Goal: Communication & Community: Share content

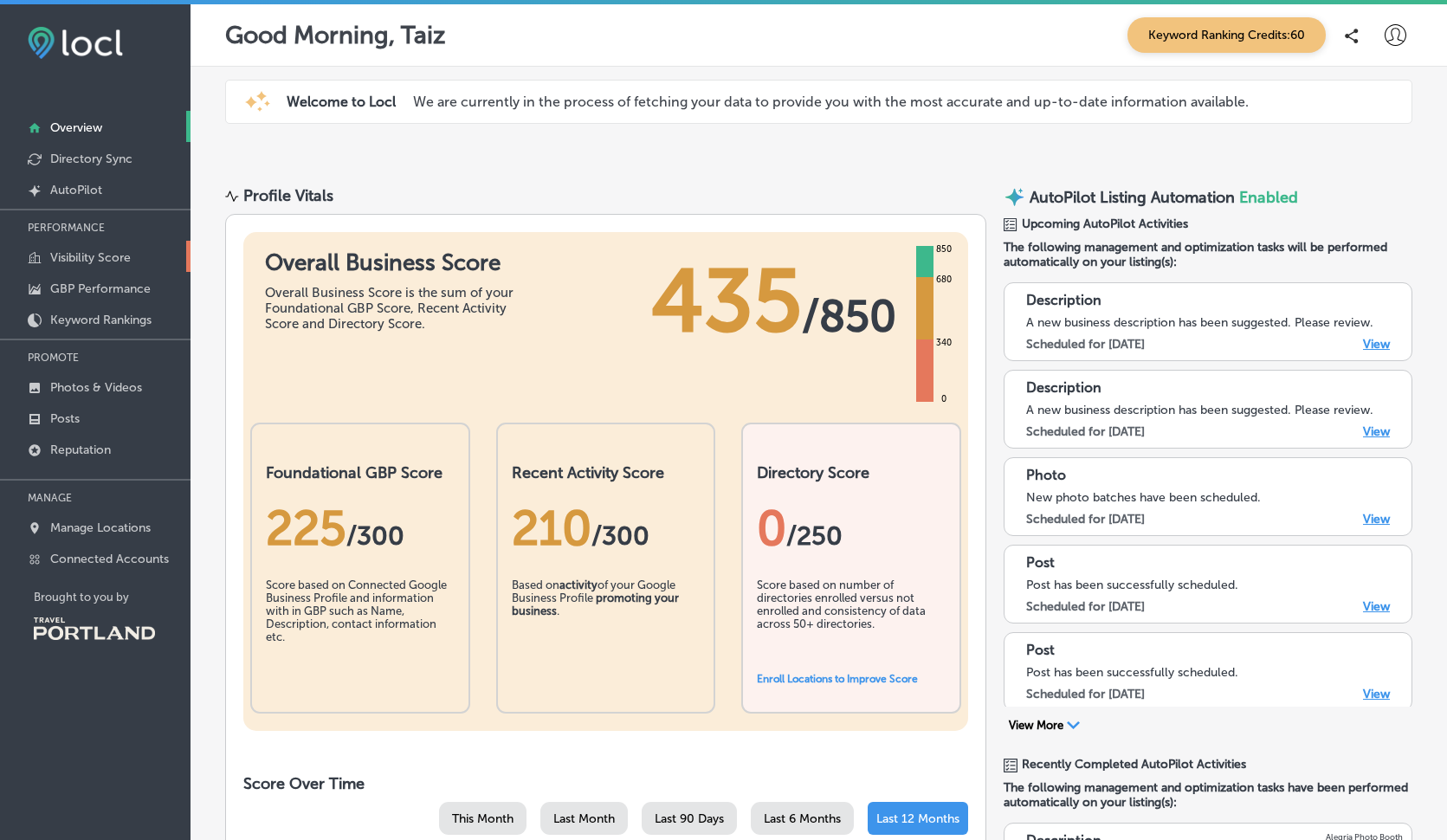
click at [89, 243] on link "Visibility Score" at bounding box center [95, 256] width 191 height 31
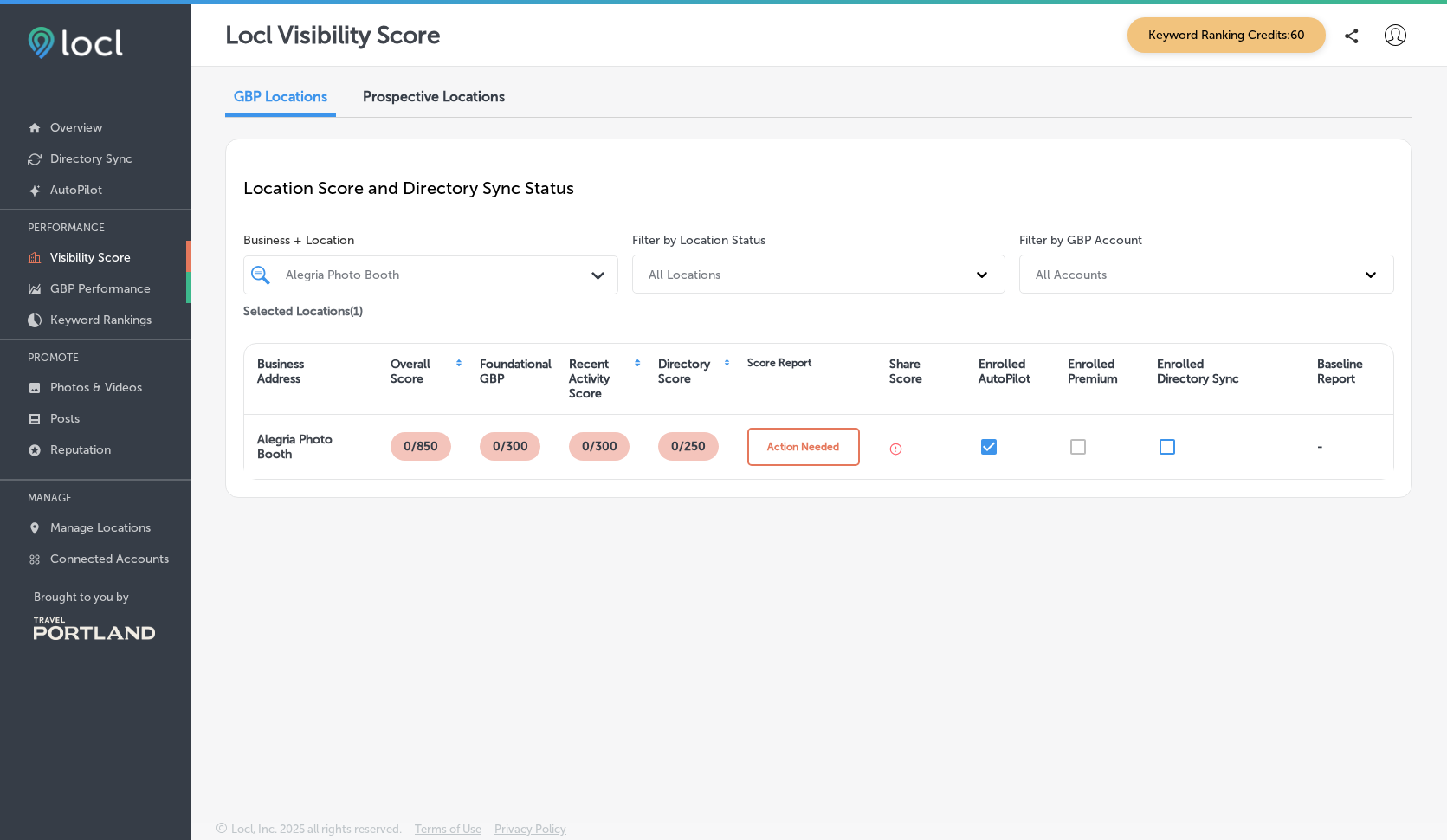
click at [89, 290] on p "GBP Performance" at bounding box center [100, 288] width 100 height 14
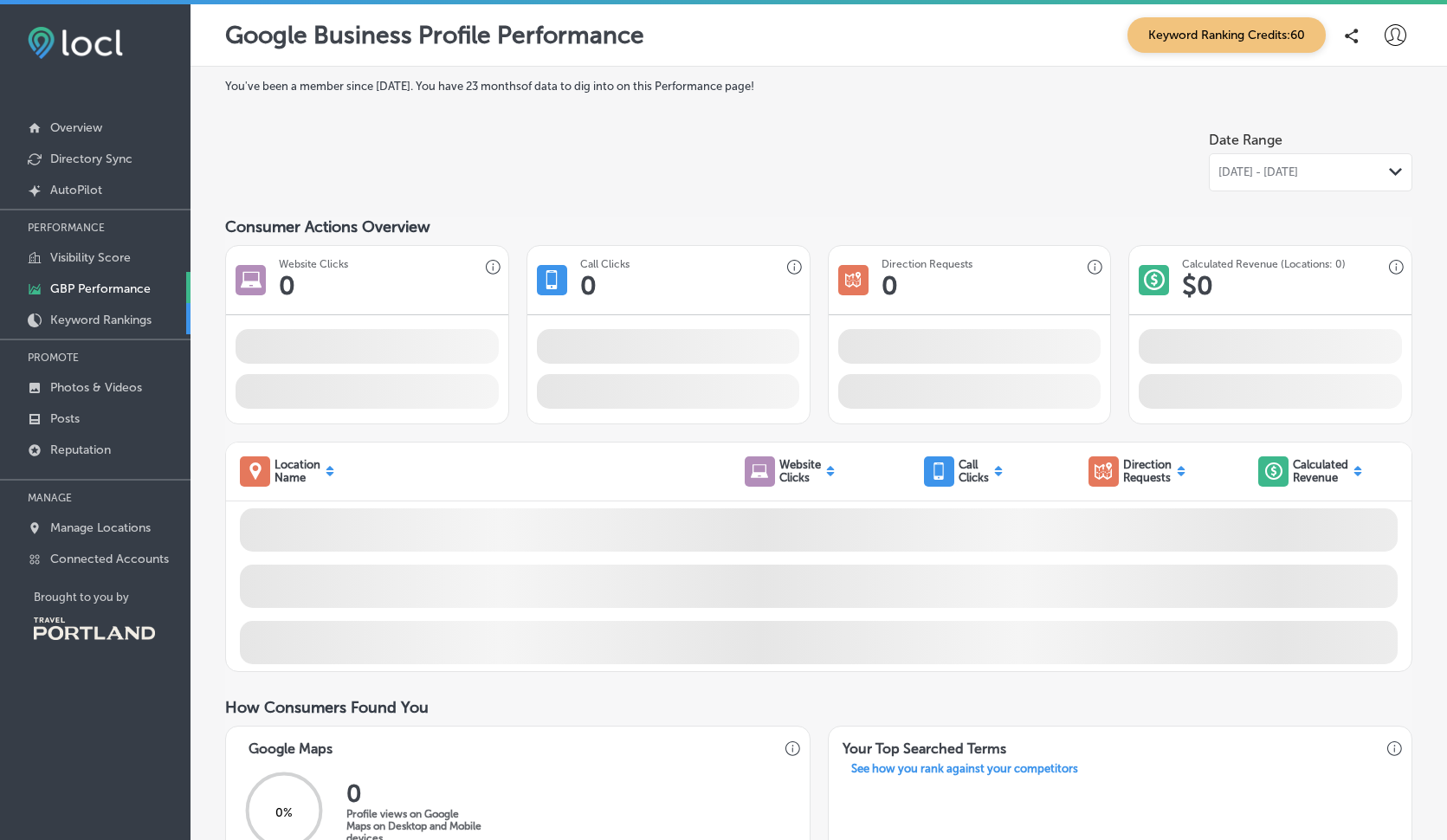
click at [90, 326] on p "Keyword Rankings" at bounding box center [101, 320] width 101 height 14
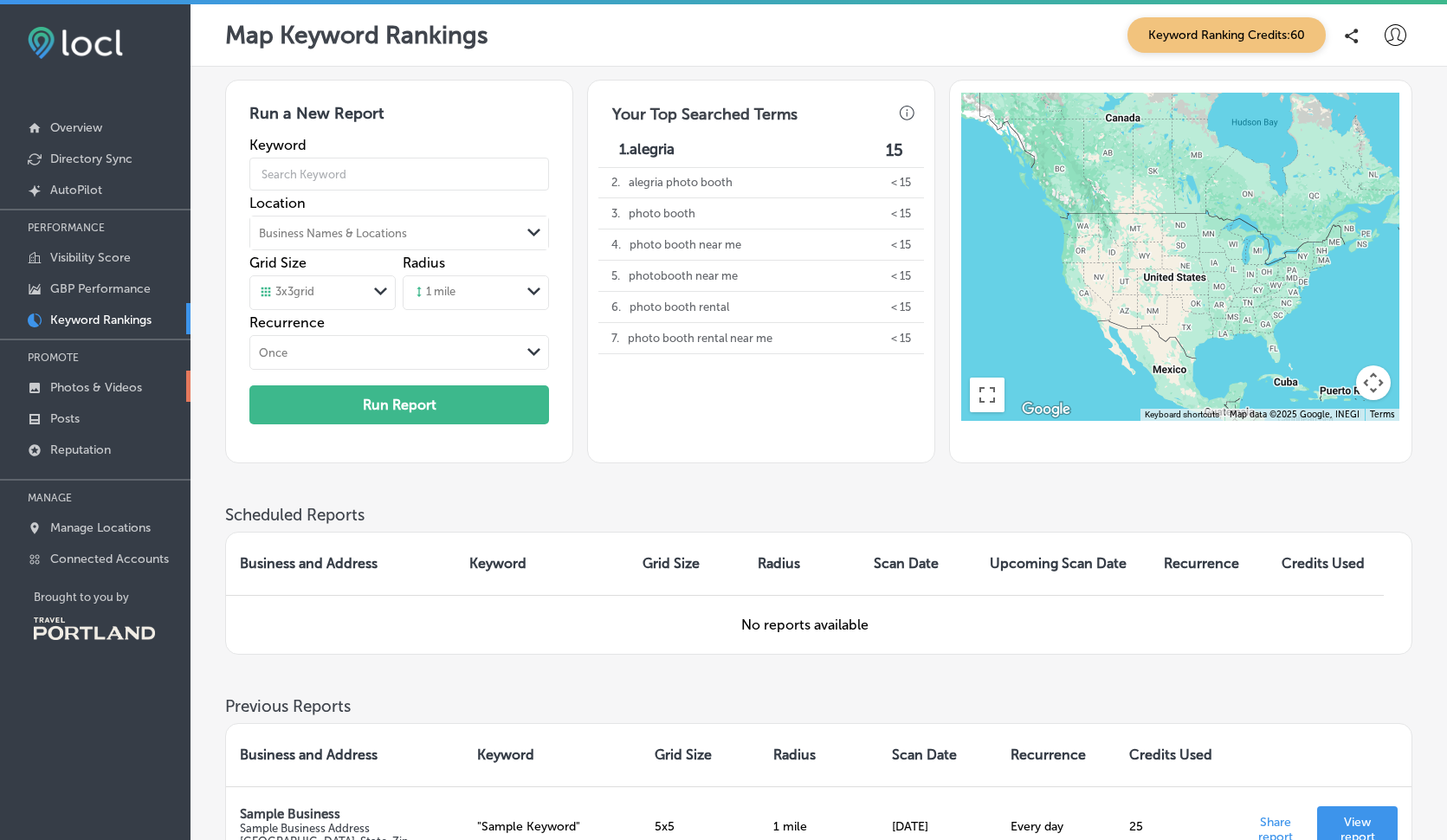
click at [89, 393] on p "Photos & Videos" at bounding box center [97, 387] width 92 height 14
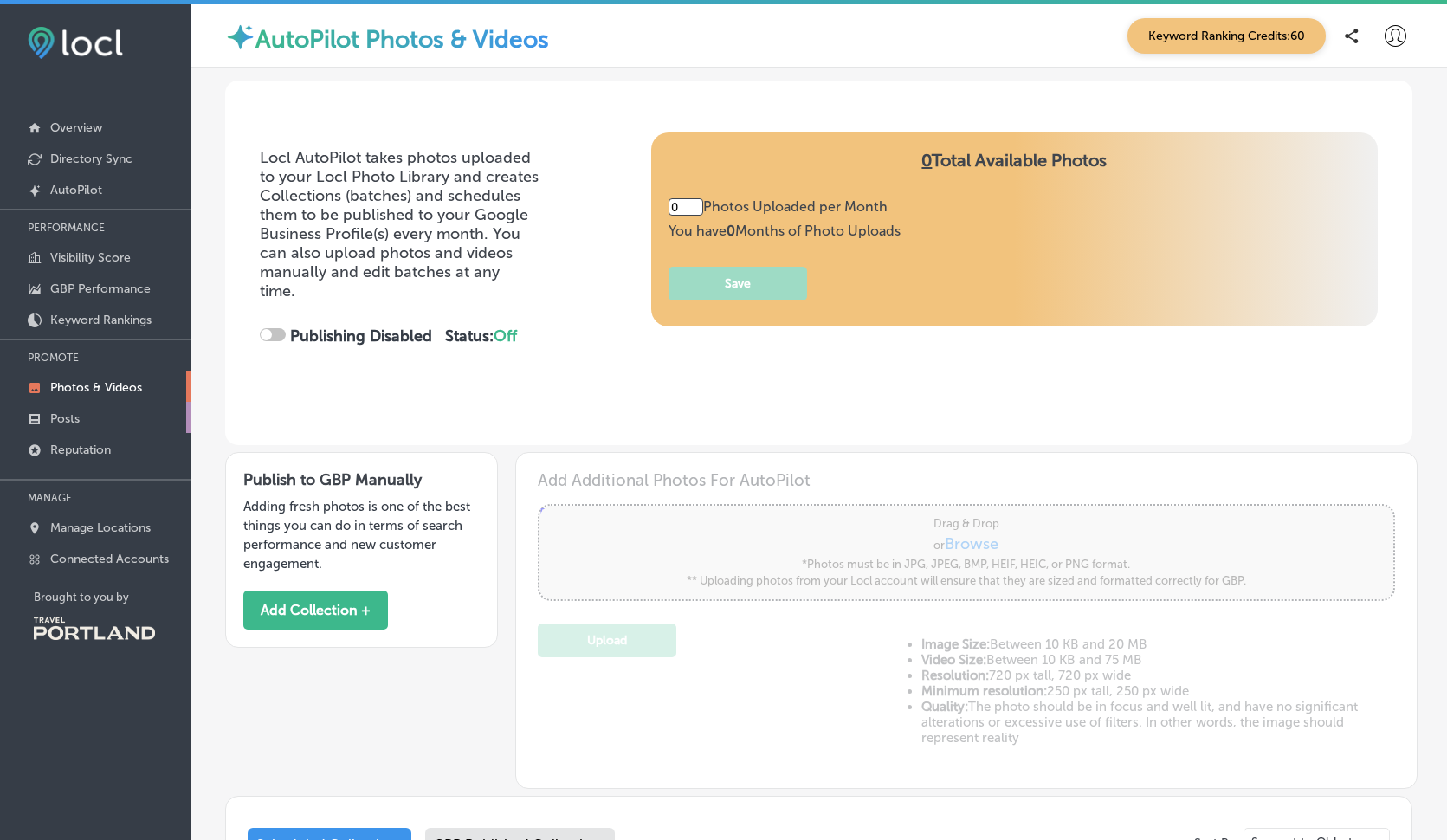
type input "2"
click at [89, 429] on link "Posts" at bounding box center [95, 417] width 191 height 31
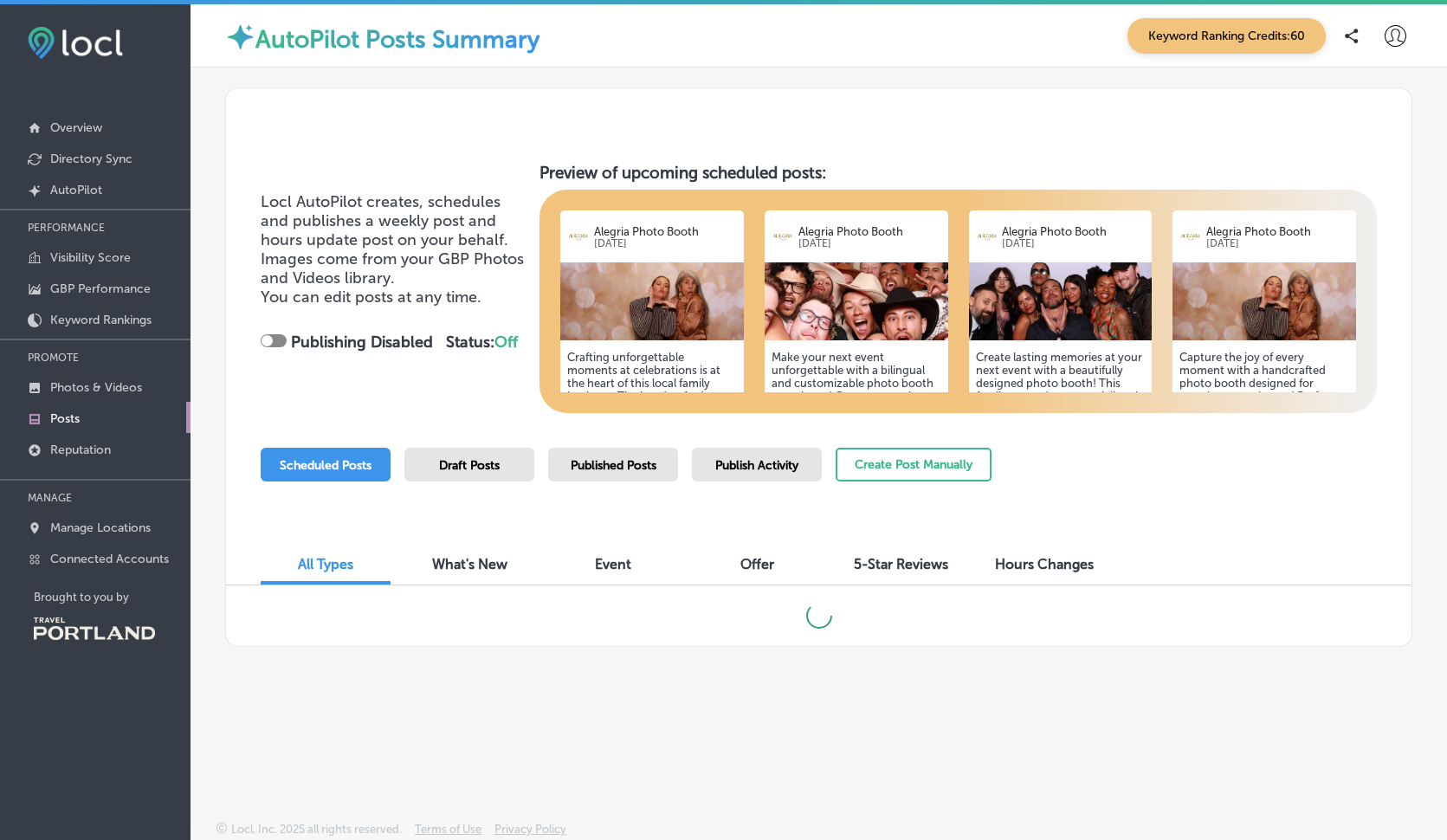
scroll to position [4, 0]
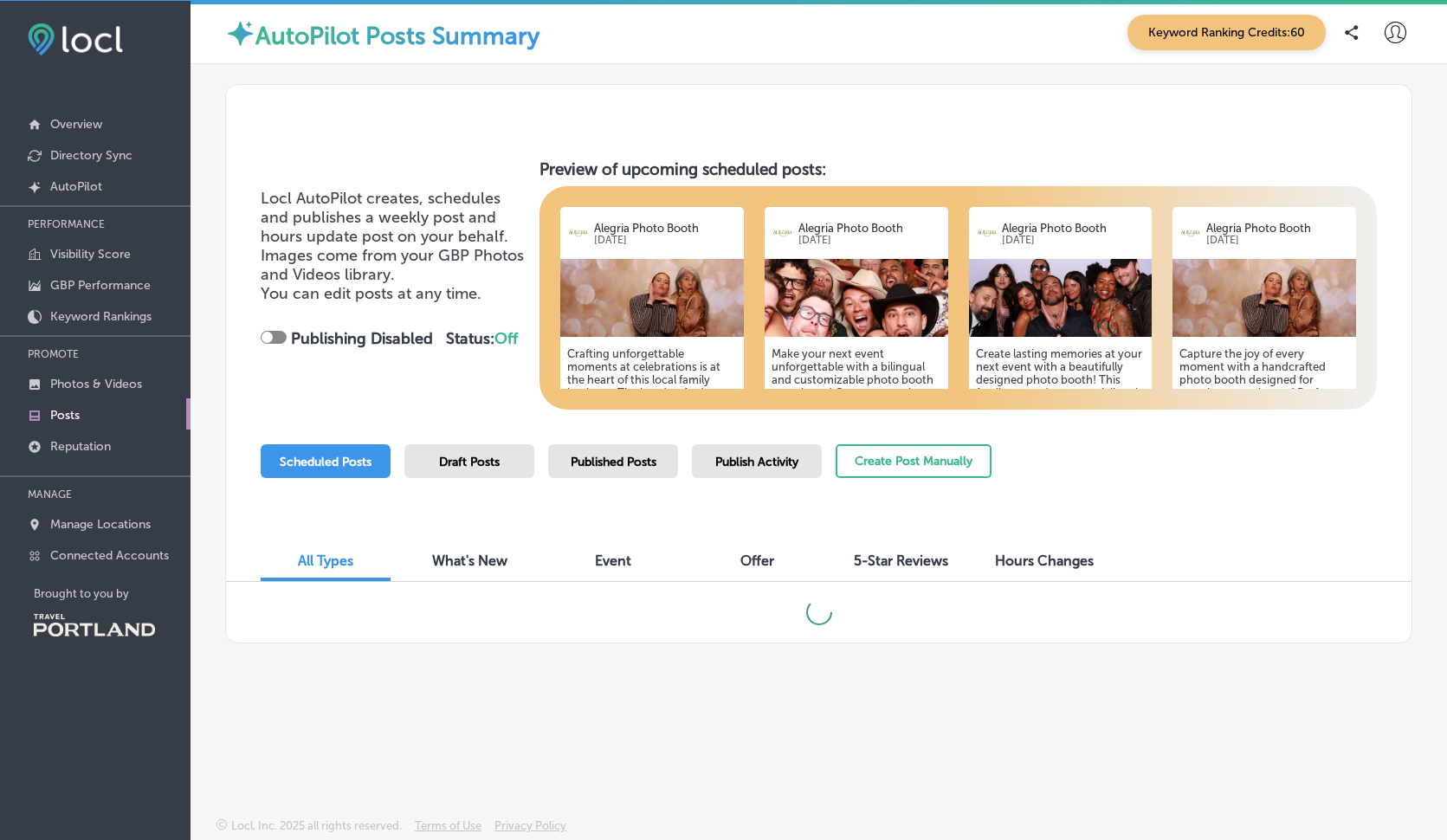
click at [362, 444] on div "Scheduled Posts" at bounding box center [326, 460] width 130 height 33
click at [362, 455] on span "Scheduled Posts" at bounding box center [326, 462] width 92 height 14
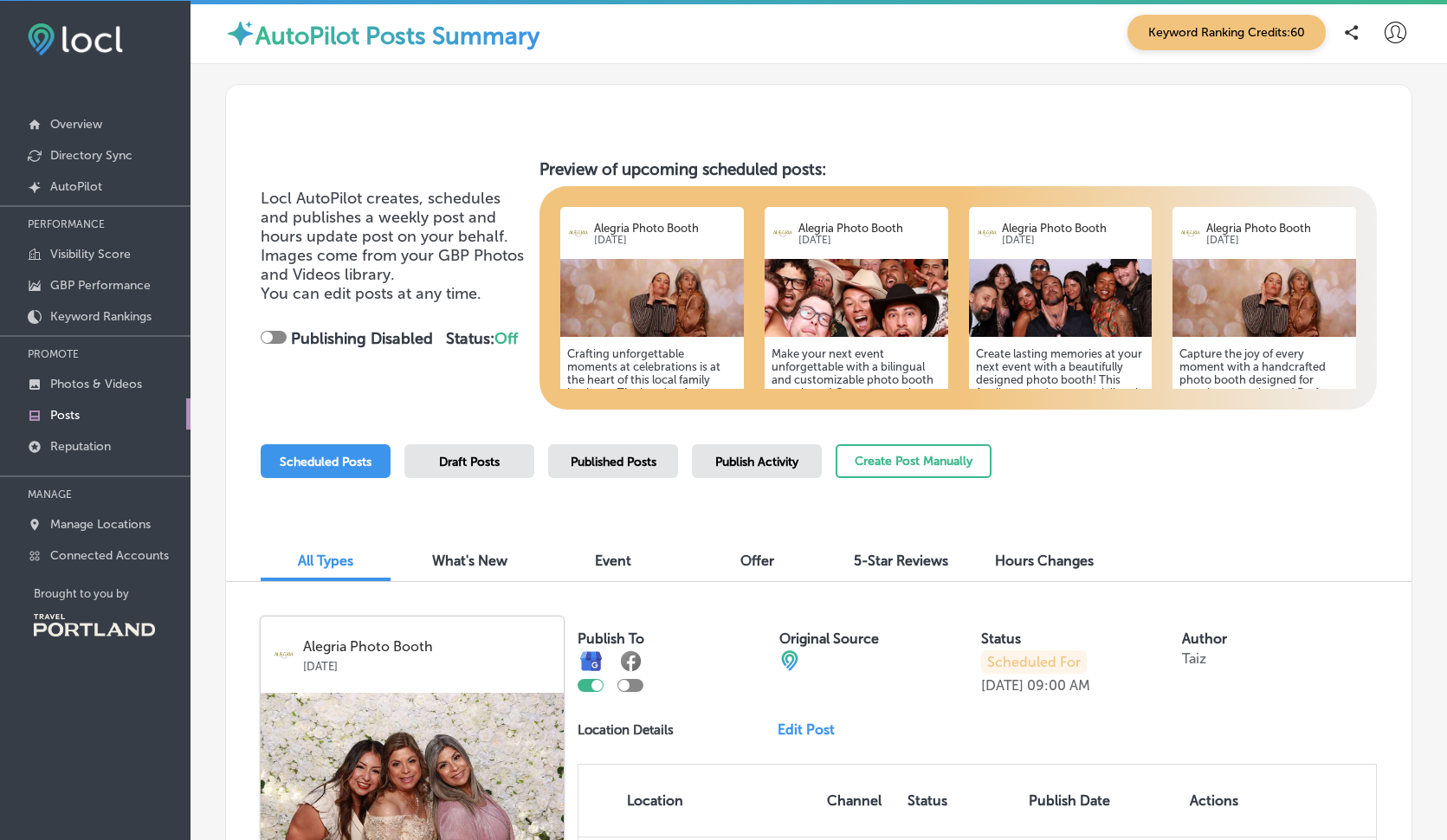
click at [346, 455] on span "Scheduled Posts" at bounding box center [326, 462] width 92 height 14
click at [330, 451] on div "Scheduled Posts" at bounding box center [326, 460] width 130 height 33
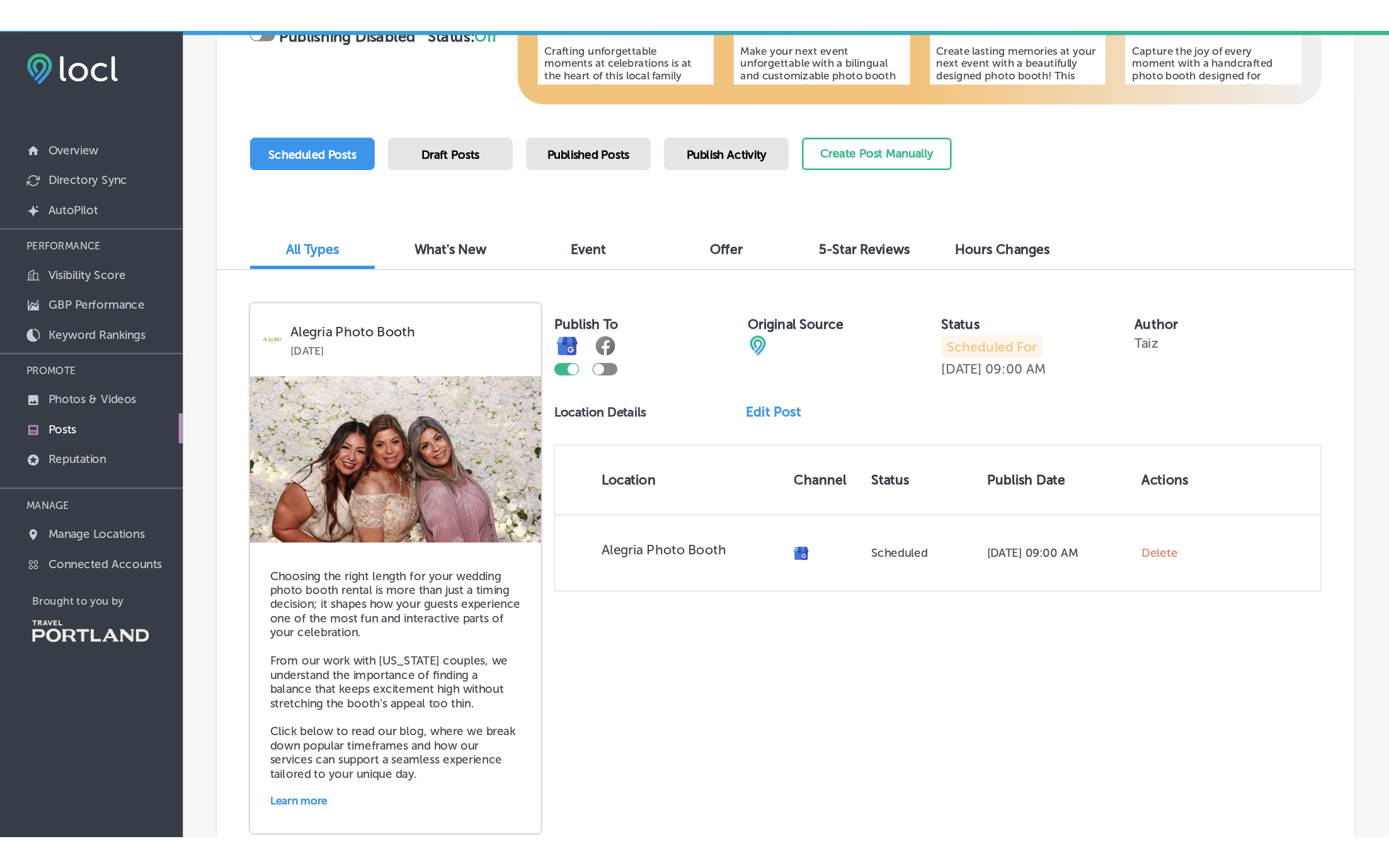
scroll to position [254, 0]
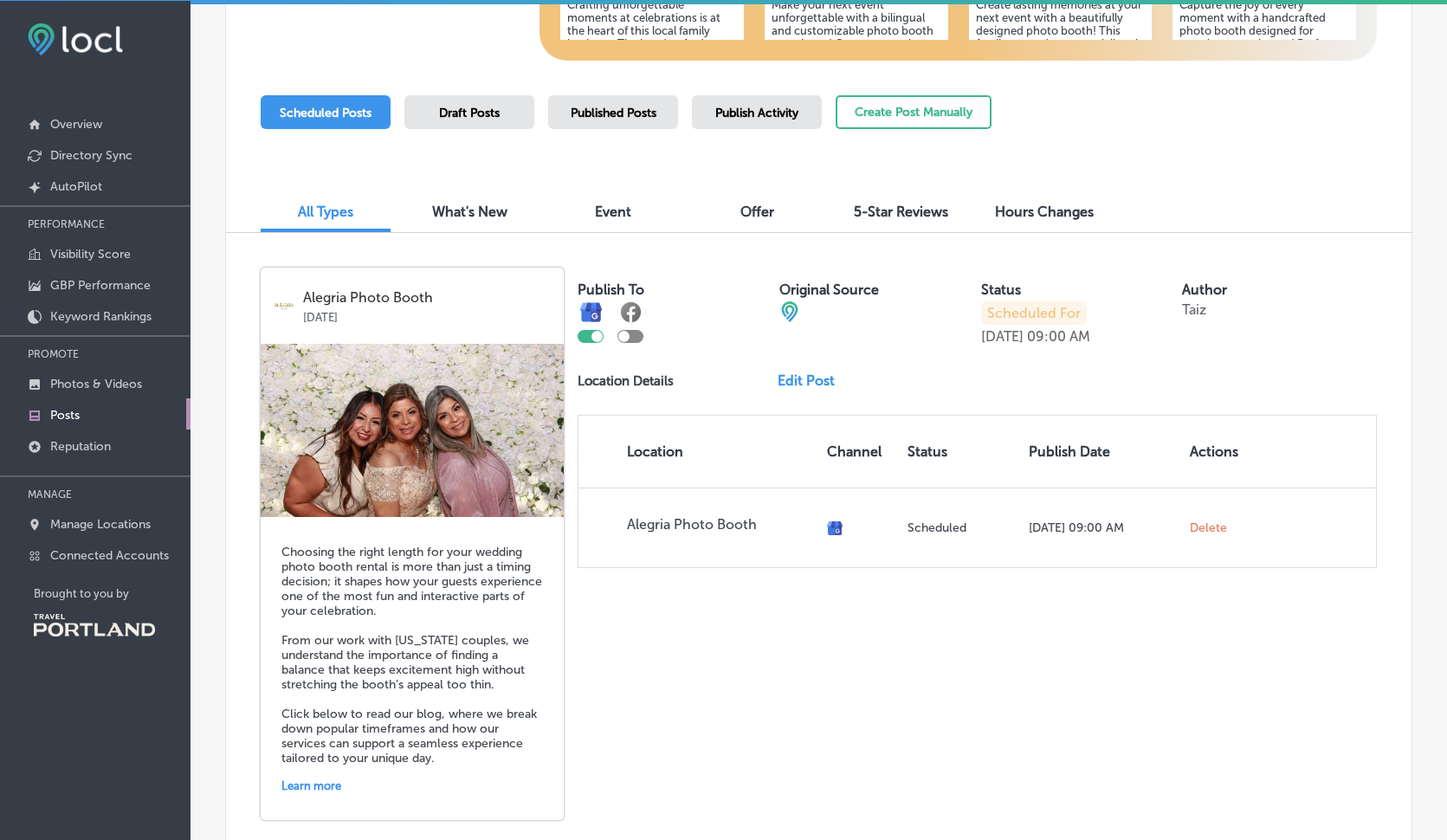
click at [346, 122] on div "Scheduled Posts" at bounding box center [326, 111] width 130 height 33
click at [336, 95] on div "Scheduled Posts" at bounding box center [326, 111] width 130 height 33
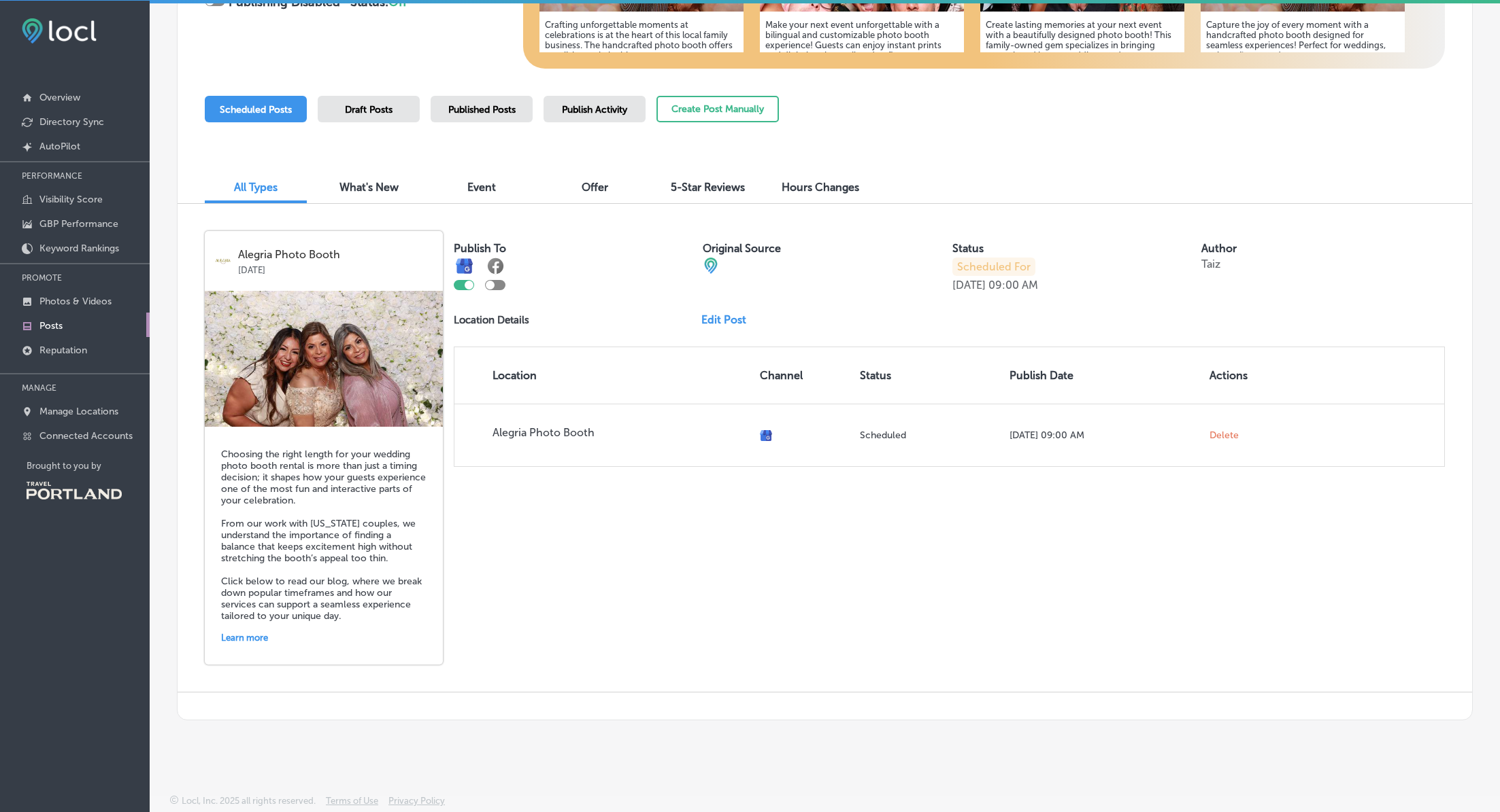
click at [190, 172] on div "All Types What's New Event Offer 5-Star Reviews Hours Changes" at bounding box center [825, 180] width 1294 height 46
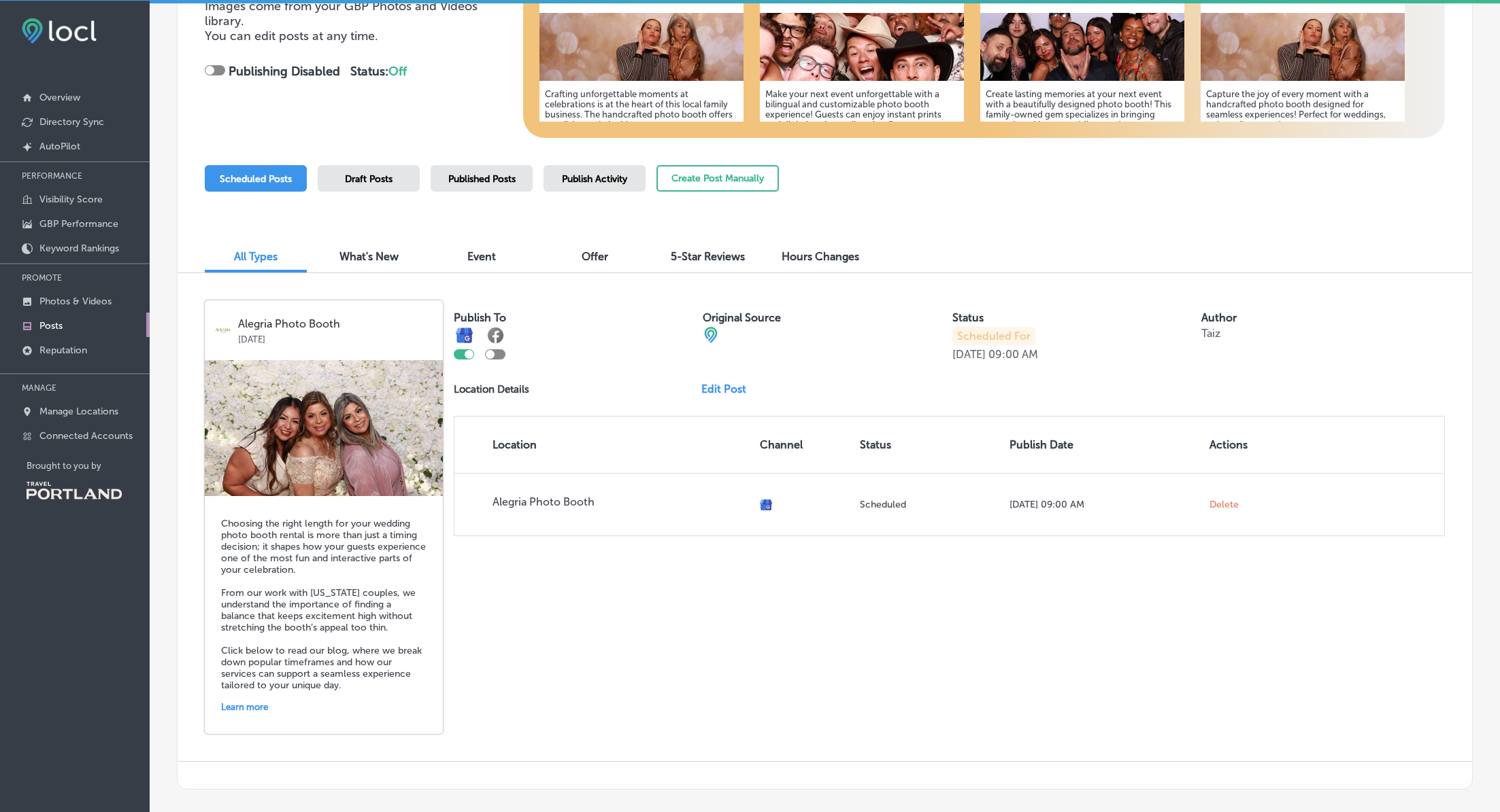
scroll to position [88, 0]
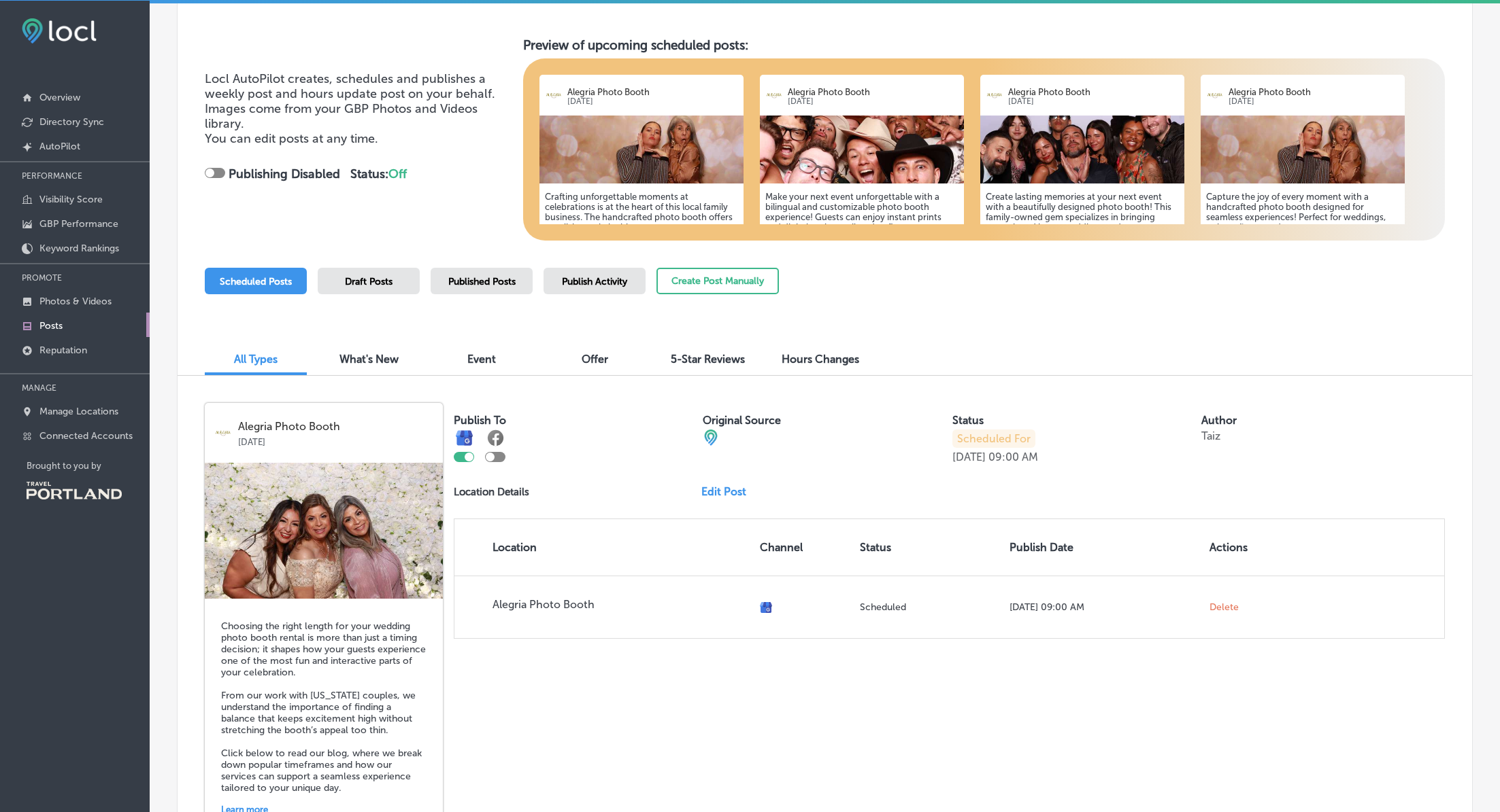
click at [271, 278] on span "Scheduled Posts" at bounding box center [256, 282] width 72 height 11
click at [705, 278] on button "Create Post Manually" at bounding box center [717, 280] width 122 height 26
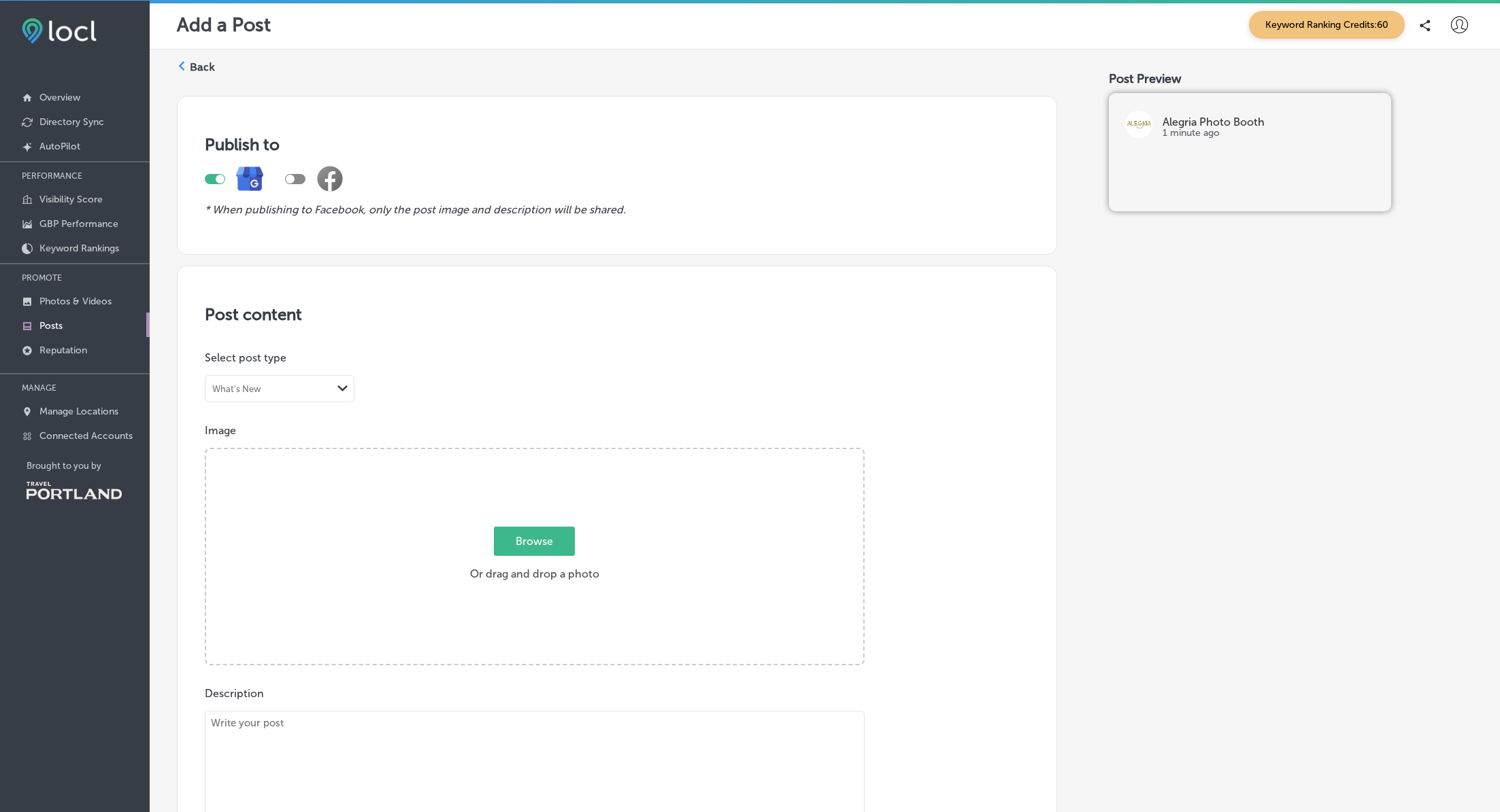
scroll to position [153, 0]
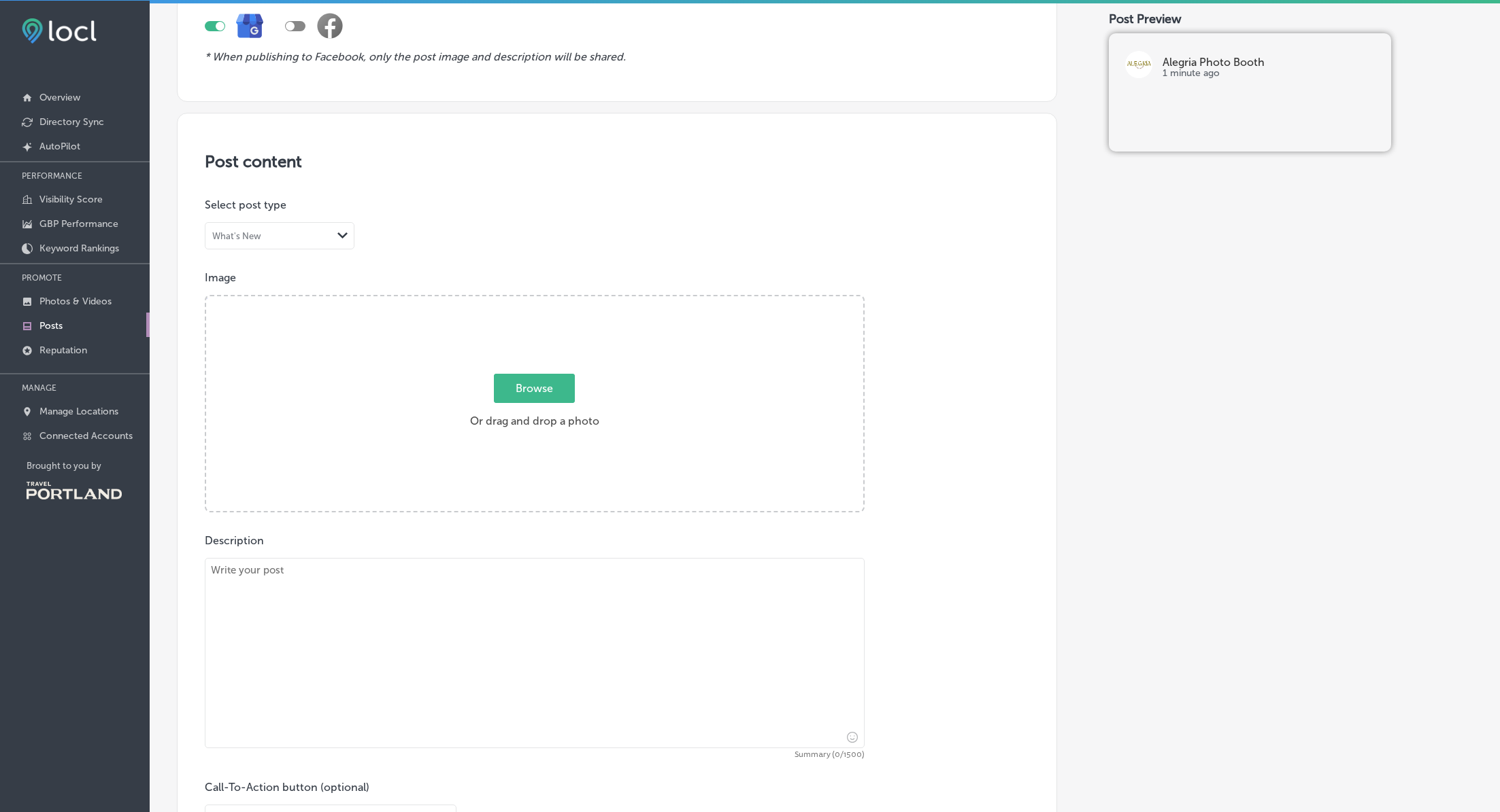
click at [273, 603] on textarea at bounding box center [534, 653] width 660 height 190
paste textarea "Planning Your Company Holiday Party in [GEOGRAPHIC_DATA]? A holiday photo booth…"
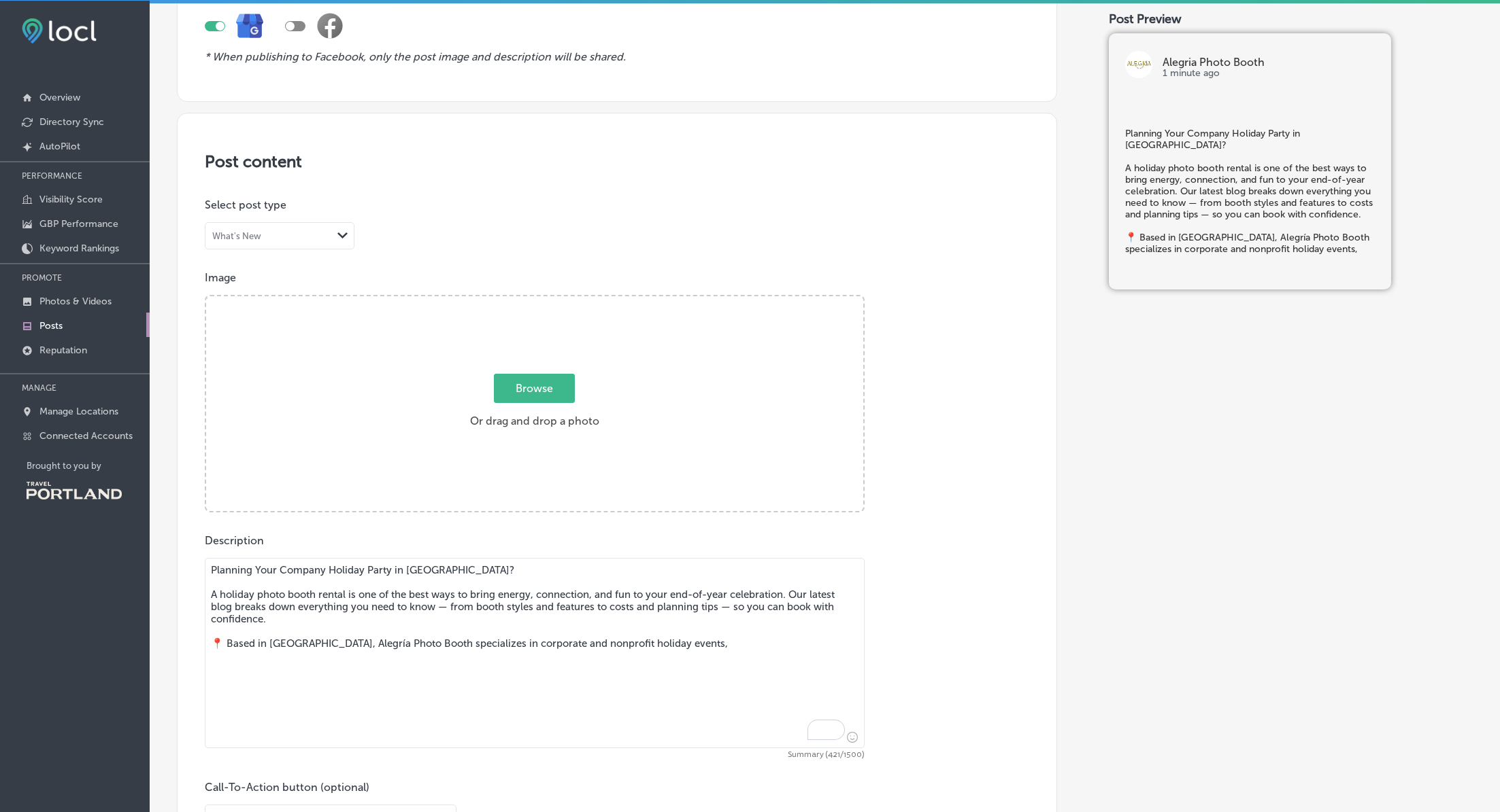
click at [452, 605] on textarea "Planning Your Company Holiday Party in [GEOGRAPHIC_DATA]? A holiday photo booth…" at bounding box center [534, 653] width 660 height 190
click at [462, 605] on textarea "Planning Your Company Holiday Party in [GEOGRAPHIC_DATA]? A holiday photo booth…" at bounding box center [534, 653] width 660 height 190
click at [535, 610] on textarea "Planning Your Company Holiday Party in [GEOGRAPHIC_DATA]? A holiday photo booth…" at bounding box center [534, 653] width 660 height 190
click at [751, 605] on textarea "Planning Your Company Holiday Party in [GEOGRAPHIC_DATA]? A holiday photo booth…" at bounding box center [534, 653] width 660 height 190
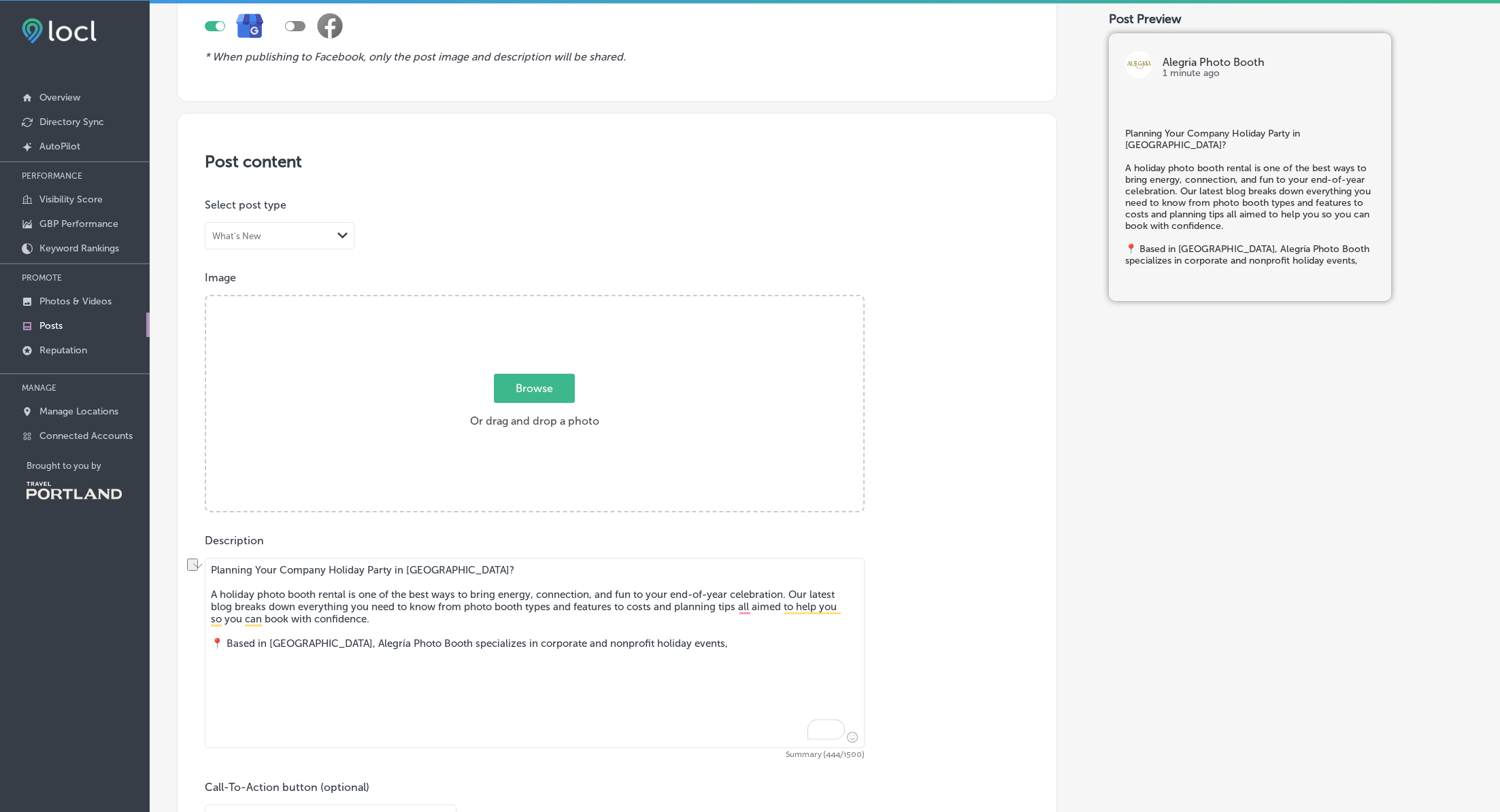
drag, startPoint x: 265, startPoint y: 619, endPoint x: 201, endPoint y: 619, distance: 64.0
click at [201, 619] on div "Publish to * When publishing to Facebook, only the post image and description w…" at bounding box center [825, 578] width 1295 height 1293
click at [528, 628] on textarea "Planning Your Company Holiday Party in [GEOGRAPHIC_DATA]? A holiday photo booth…" at bounding box center [534, 653] width 660 height 190
click at [529, 610] on textarea "Planning Your Company Holiday Party in [GEOGRAPHIC_DATA]? A holiday photo booth…" at bounding box center [534, 653] width 660 height 190
click at [528, 623] on textarea "Planning Your Company Holiday Party in [GEOGRAPHIC_DATA]? A holiday photo booth…" at bounding box center [534, 653] width 660 height 190
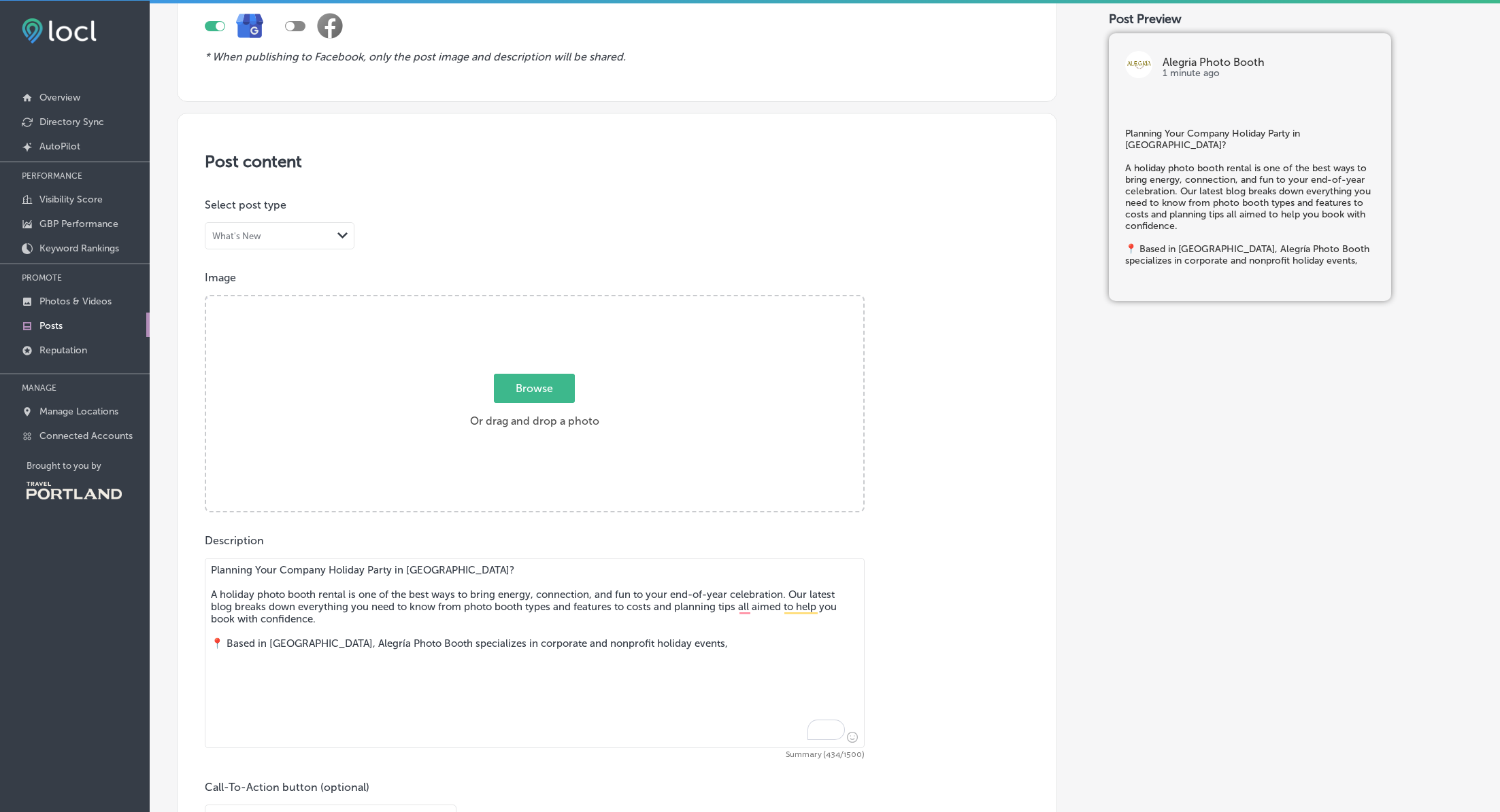
paste textarea "Whether you’re planning your very first holiday party with a photo booth or you…"
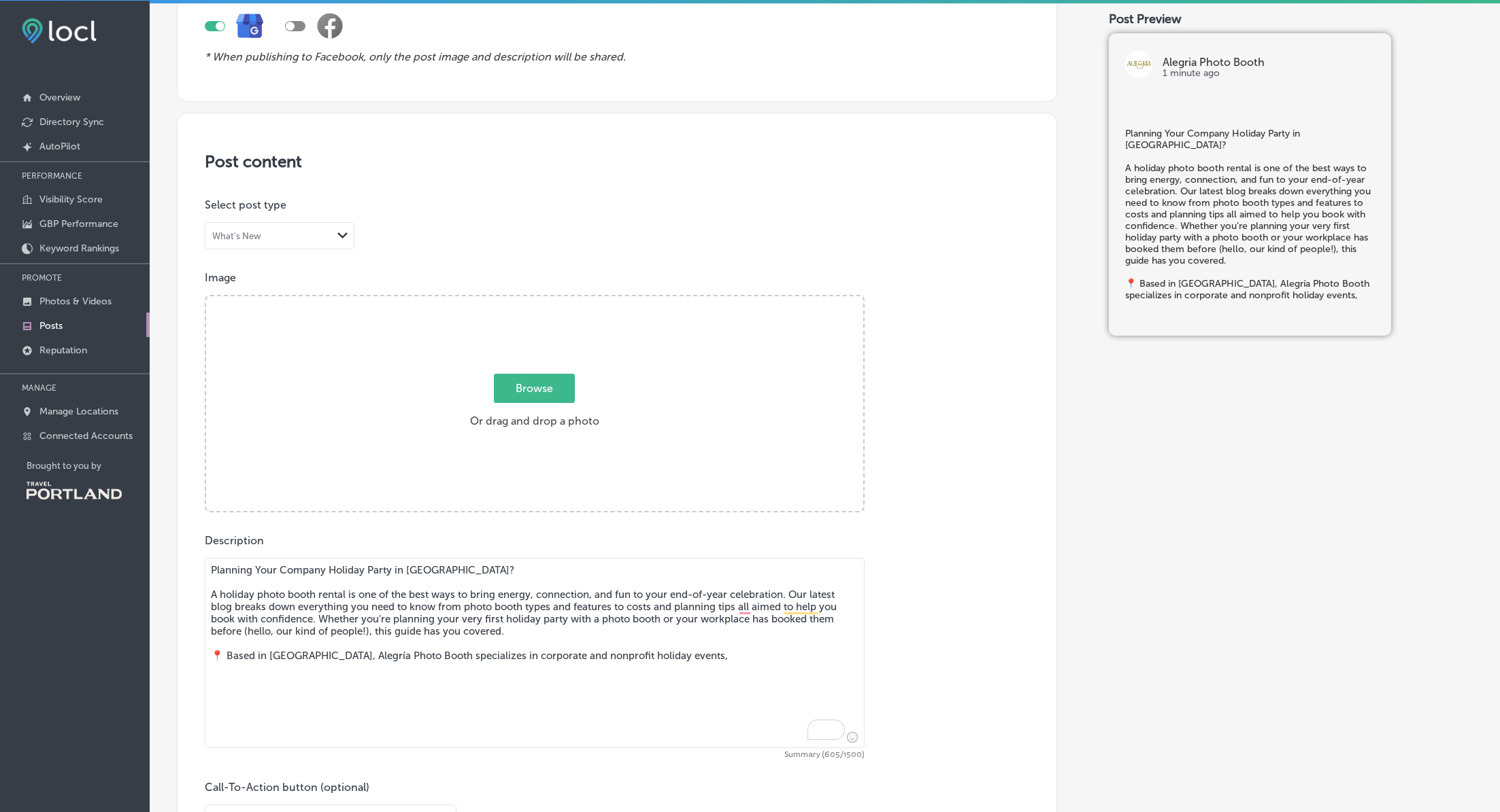
click at [406, 635] on textarea "Planning Your Company Holiday Party in [GEOGRAPHIC_DATA]? A holiday photo booth…" at bounding box center [534, 653] width 660 height 190
click at [748, 605] on textarea "Planning Your Company Holiday Party in [GEOGRAPHIC_DATA]? A holiday photo booth…" at bounding box center [534, 653] width 660 height 190
click at [607, 659] on textarea "Planning Your Company Holiday Party in [GEOGRAPHIC_DATA]? A holiday photo booth…" at bounding box center [534, 653] width 660 height 190
click at [429, 659] on textarea "Planning Your Company Holiday Party in [GEOGRAPHIC_DATA]? A holiday photo booth…" at bounding box center [534, 653] width 660 height 190
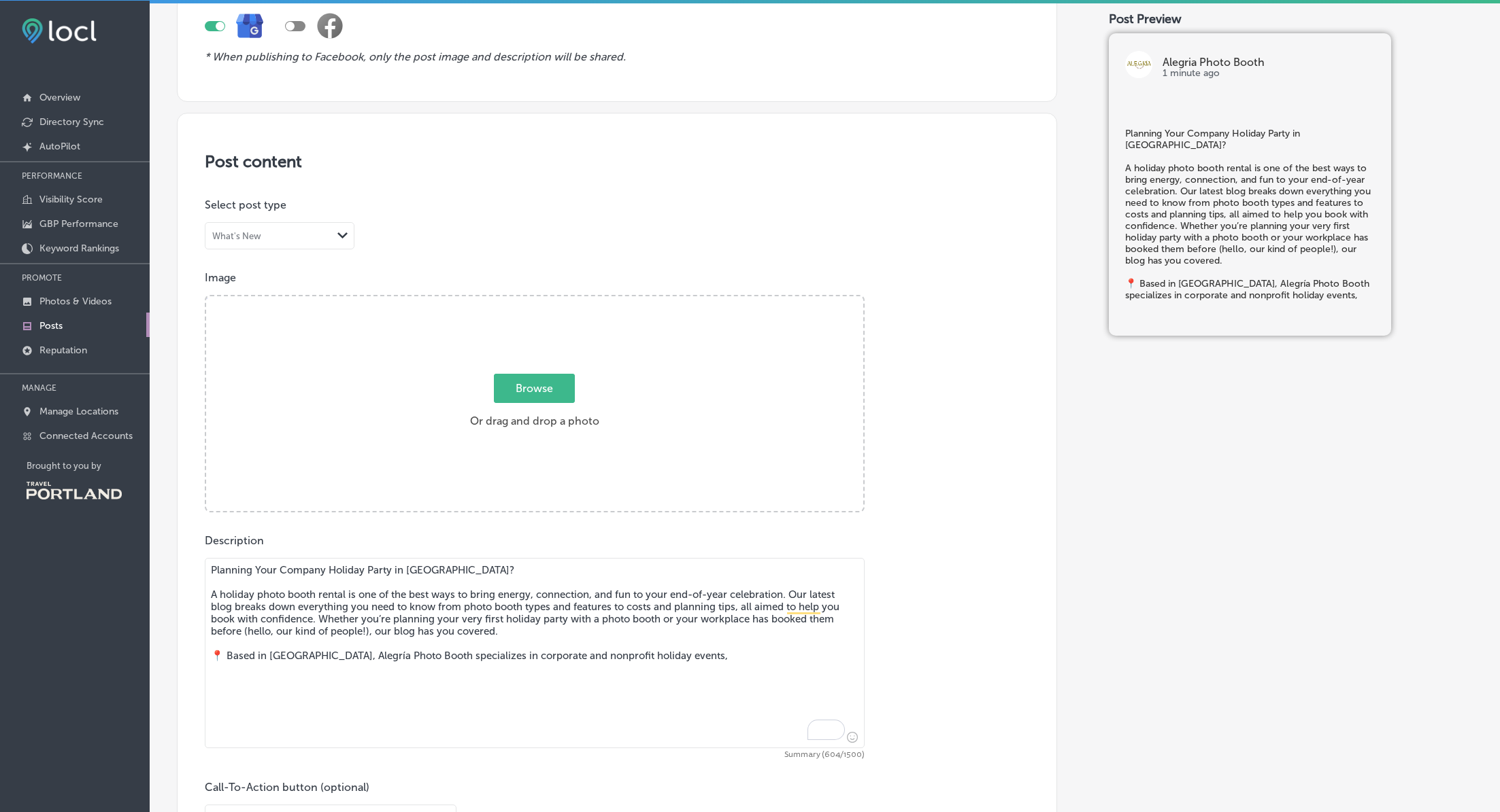
click at [429, 659] on textarea "Planning Your Company Holiday Party in [GEOGRAPHIC_DATA]? A holiday photo booth…" at bounding box center [534, 653] width 660 height 190
click at [430, 659] on textarea "Planning Your Company Holiday Party in [GEOGRAPHIC_DATA]? A holiday photo booth…" at bounding box center [534, 653] width 660 height 190
click at [700, 659] on textarea "Planning Your Company Holiday Party in [GEOGRAPHIC_DATA]? A holiday photo booth…" at bounding box center [534, 653] width 660 height 190
click at [444, 657] on textarea "Planning Your Company Holiday Party in [GEOGRAPHIC_DATA]? A holiday photo booth…" at bounding box center [534, 653] width 660 height 190
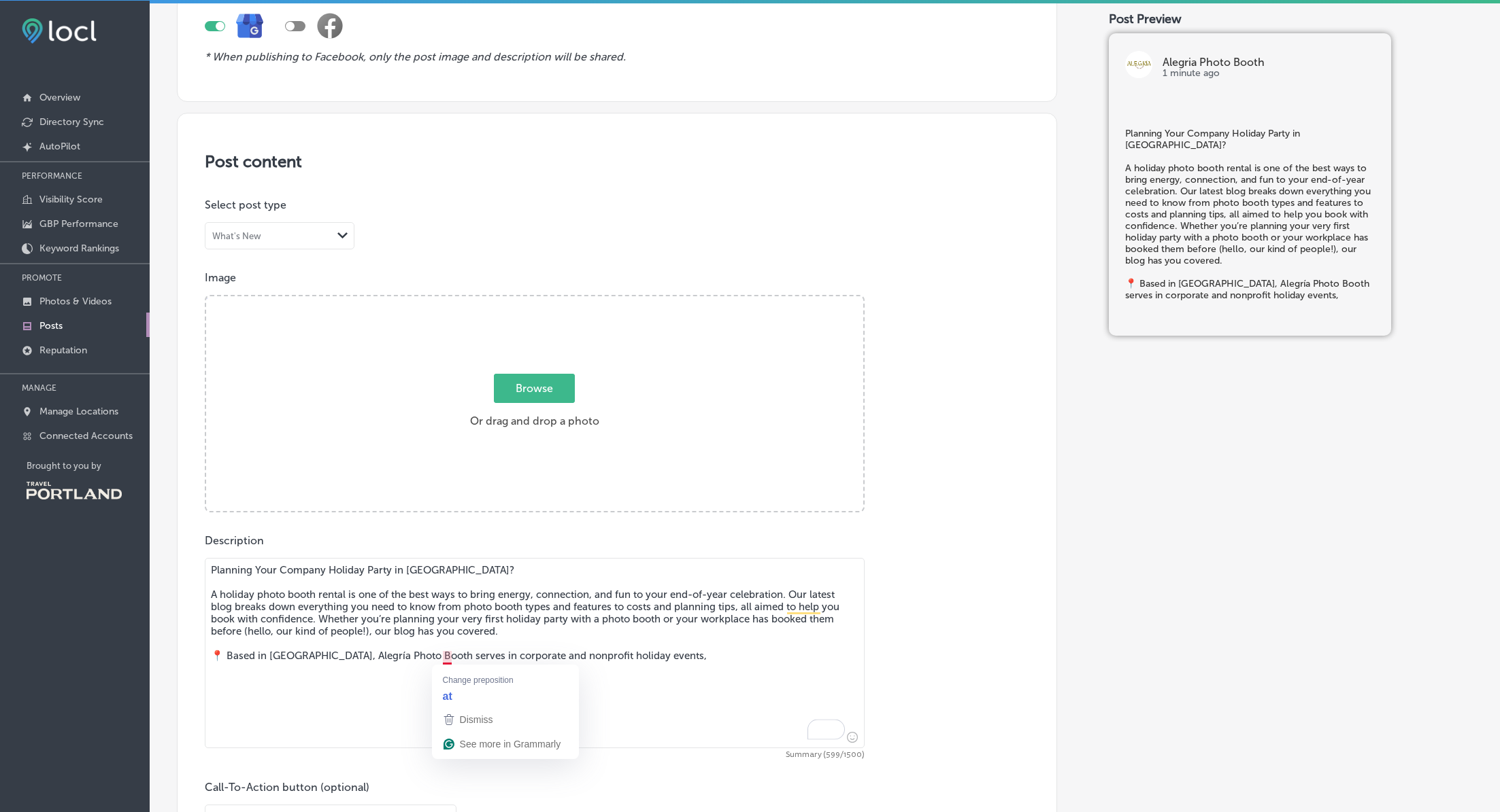
click at [444, 657] on textarea "Planning Your Company Holiday Party in [GEOGRAPHIC_DATA]? A holiday photo booth…" at bounding box center [534, 653] width 660 height 190
click at [690, 659] on textarea "Planning Your Company Holiday Party in [GEOGRAPHIC_DATA]? A holiday photo booth…" at bounding box center [534, 653] width 660 height 190
click at [652, 659] on textarea "Planning Your Company Holiday Party in [GEOGRAPHIC_DATA]? A holiday photo booth…" at bounding box center [534, 653] width 660 height 190
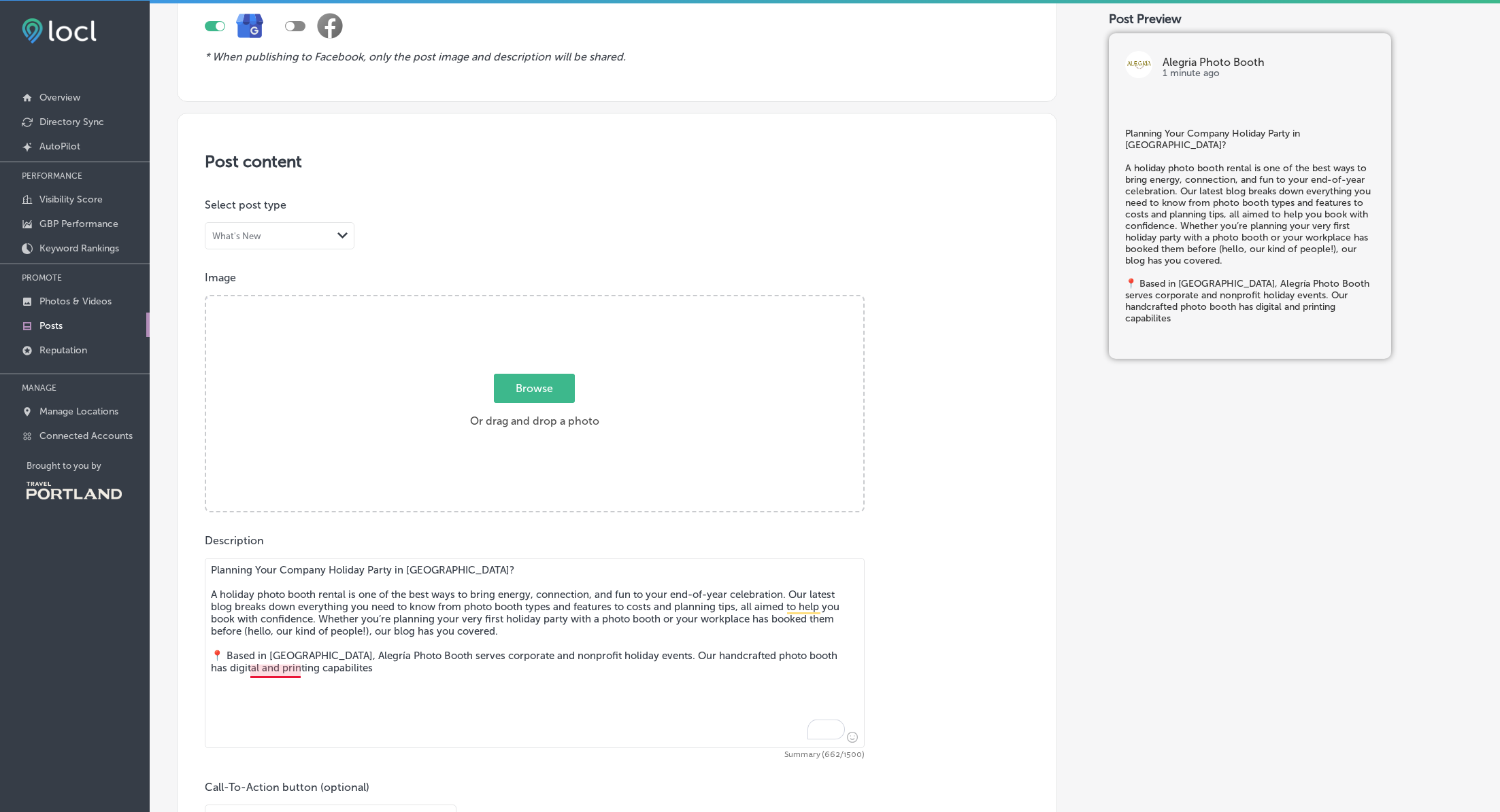
click at [276, 659] on textarea "Planning Your Company Holiday Party in [GEOGRAPHIC_DATA]? A holiday photo booth…" at bounding box center [534, 653] width 660 height 190
click at [614, 659] on textarea "Planning Your Company Holiday Party in [GEOGRAPHIC_DATA]? A holiday photo booth…" at bounding box center [534, 653] width 660 height 190
click at [651, 659] on textarea "Planning Your Company Holiday Party in [GEOGRAPHIC_DATA]? A holiday photo booth…" at bounding box center [534, 653] width 660 height 190
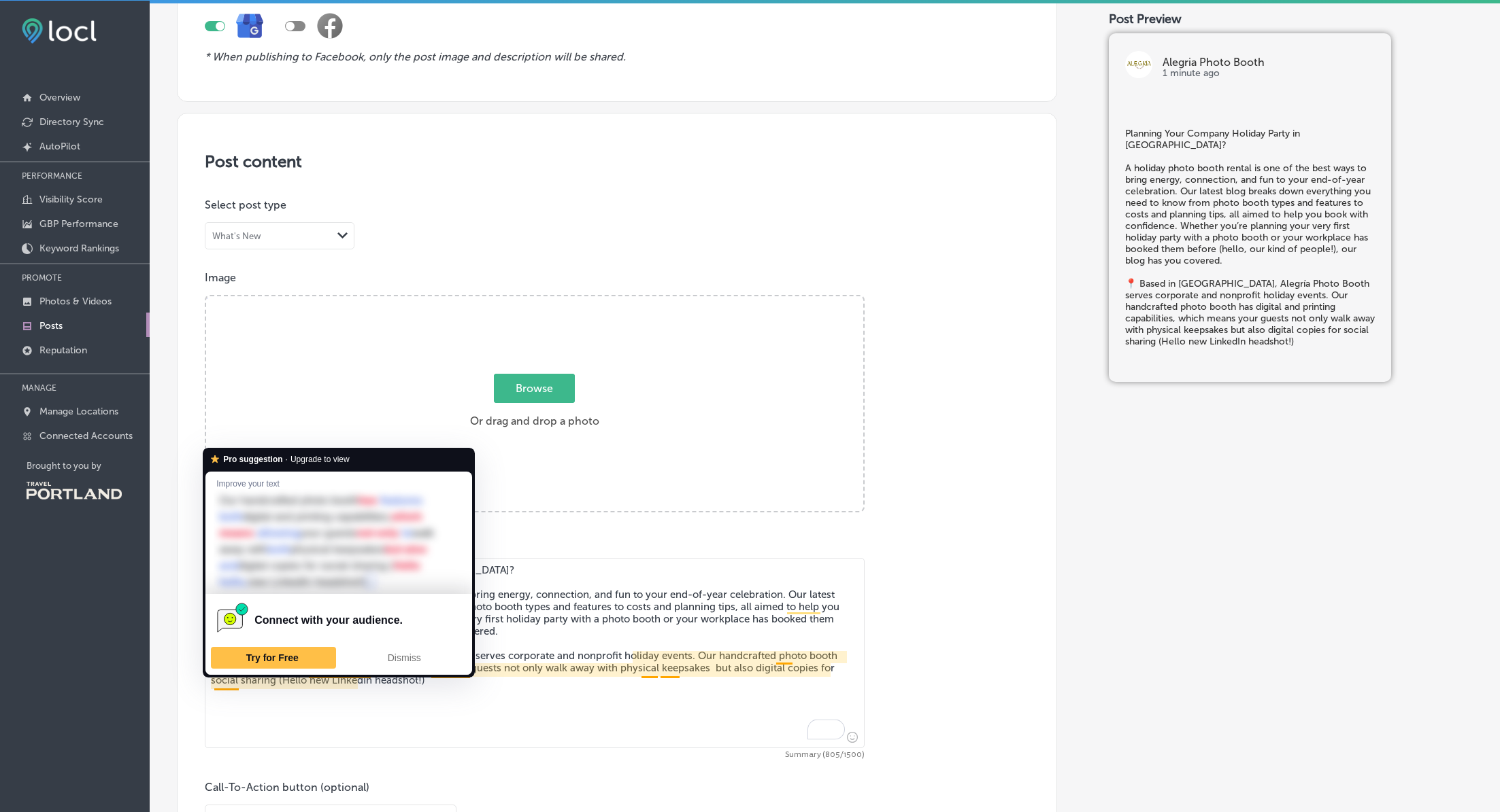
click at [314, 659] on textarea "Planning Your Company Holiday Party in [GEOGRAPHIC_DATA]? A holiday photo booth…" at bounding box center [534, 653] width 660 height 190
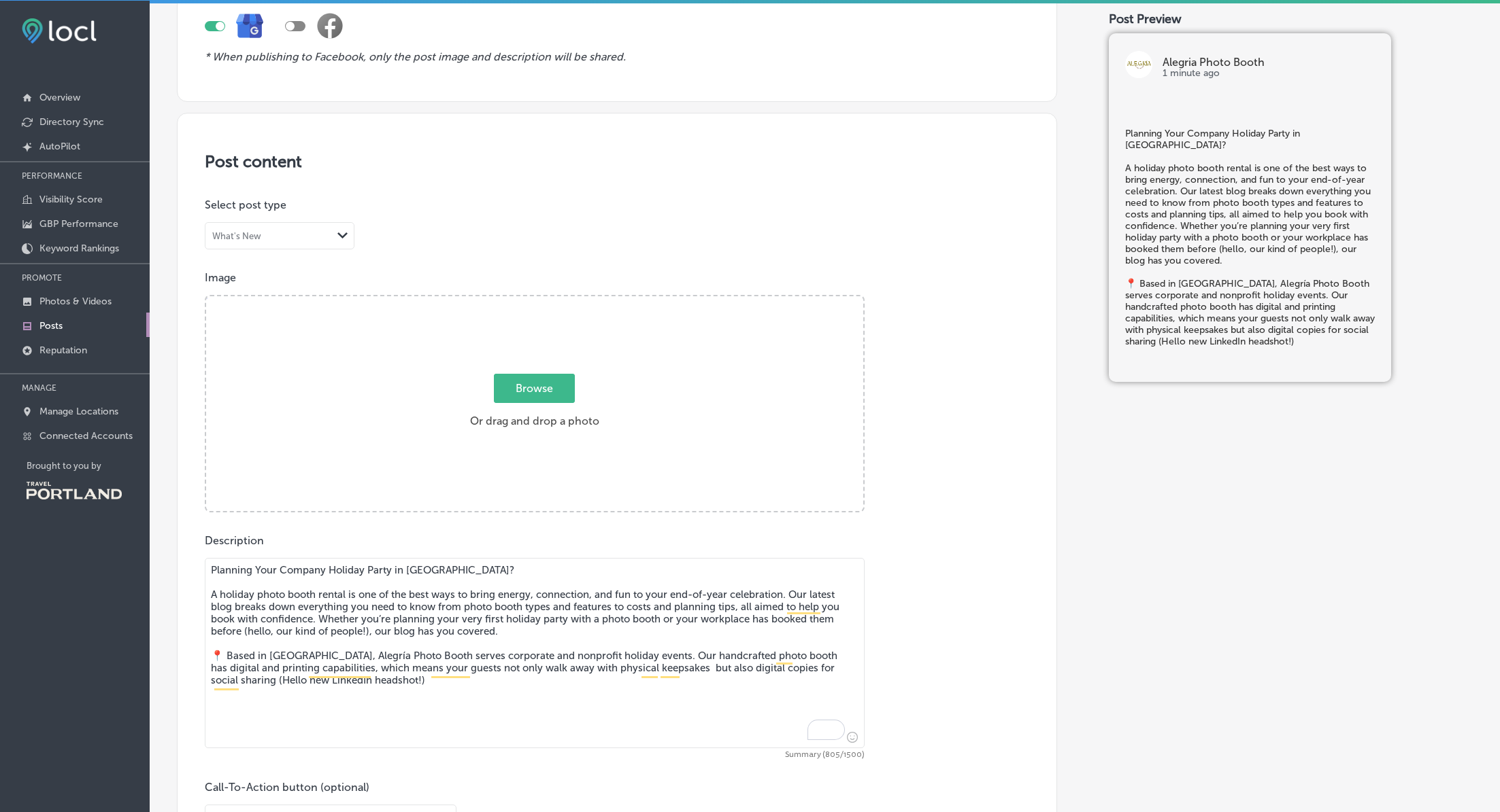
click at [693, 657] on textarea "Planning Your Company Holiday Party in [GEOGRAPHIC_DATA]? A holiday photo booth…" at bounding box center [534, 653] width 660 height 190
click at [546, 659] on textarea "Planning Your Company Holiday Party in [GEOGRAPHIC_DATA]? A holiday photo booth…" at bounding box center [534, 653] width 660 height 190
click at [392, 659] on textarea "Planning Your Company Holiday Party in [GEOGRAPHIC_DATA]? A holiday photo booth…" at bounding box center [534, 653] width 660 height 190
paste textarea "😉"
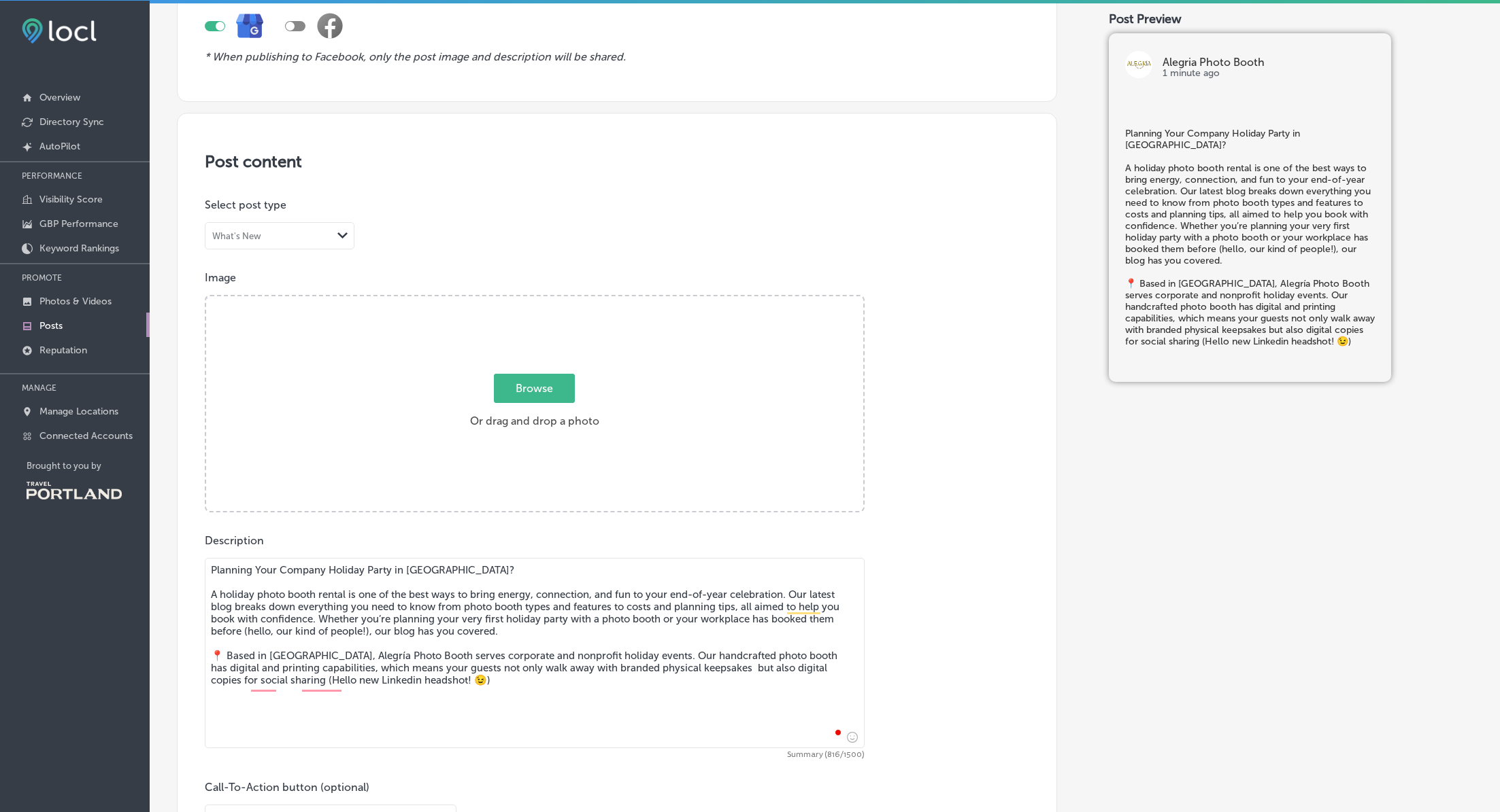
click at [435, 659] on textarea "Planning Your Company Holiday Party in [GEOGRAPHIC_DATA]? A holiday photo booth…" at bounding box center [534, 653] width 660 height 190
drag, startPoint x: 456, startPoint y: 684, endPoint x: 193, endPoint y: 547, distance: 296.5
click at [193, 546] on div "Post content Select location(s) Select post type What's New Path Created with S…" at bounding box center [616, 498] width 880 height 772
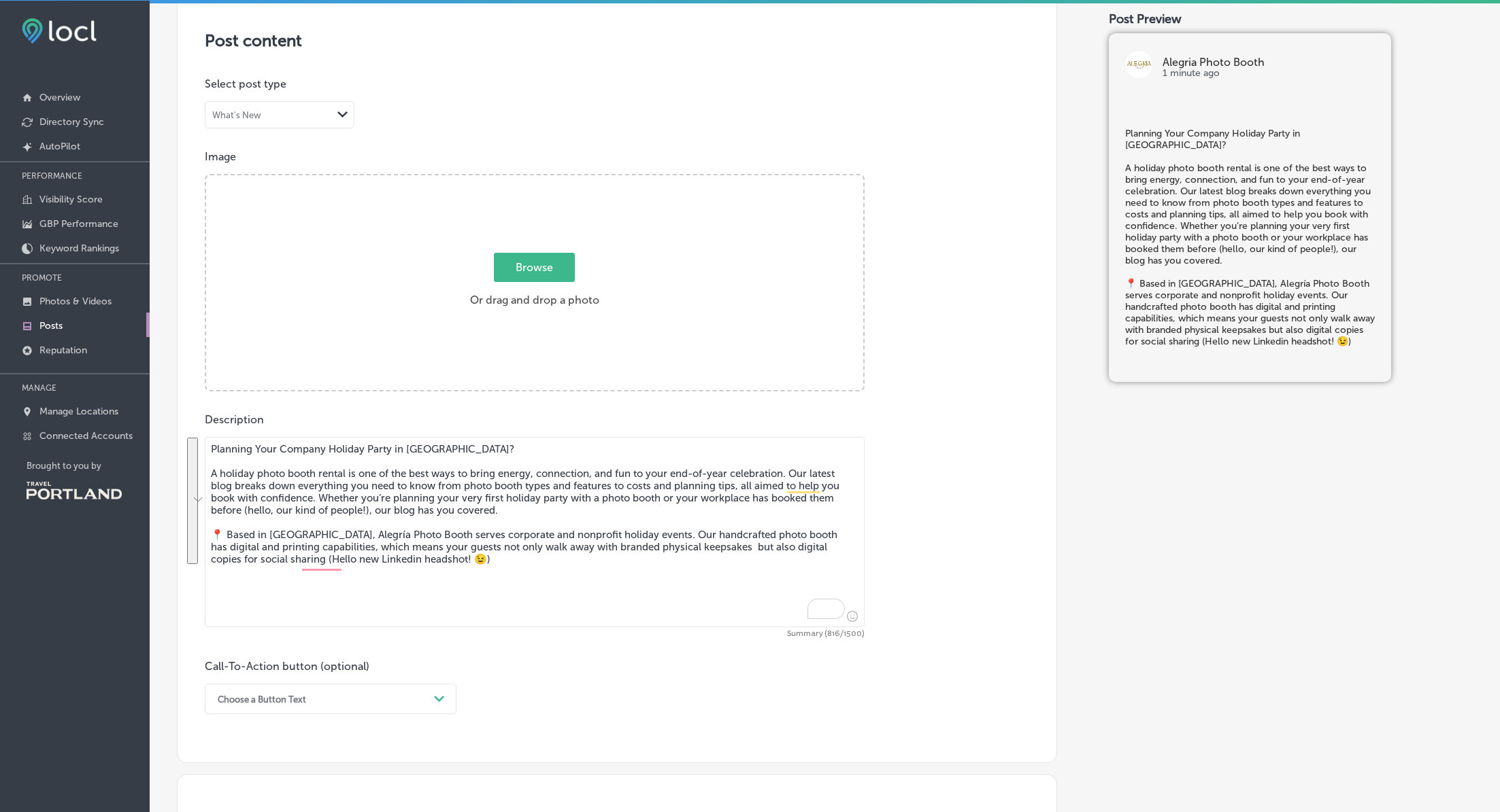
scroll to position [276, 0]
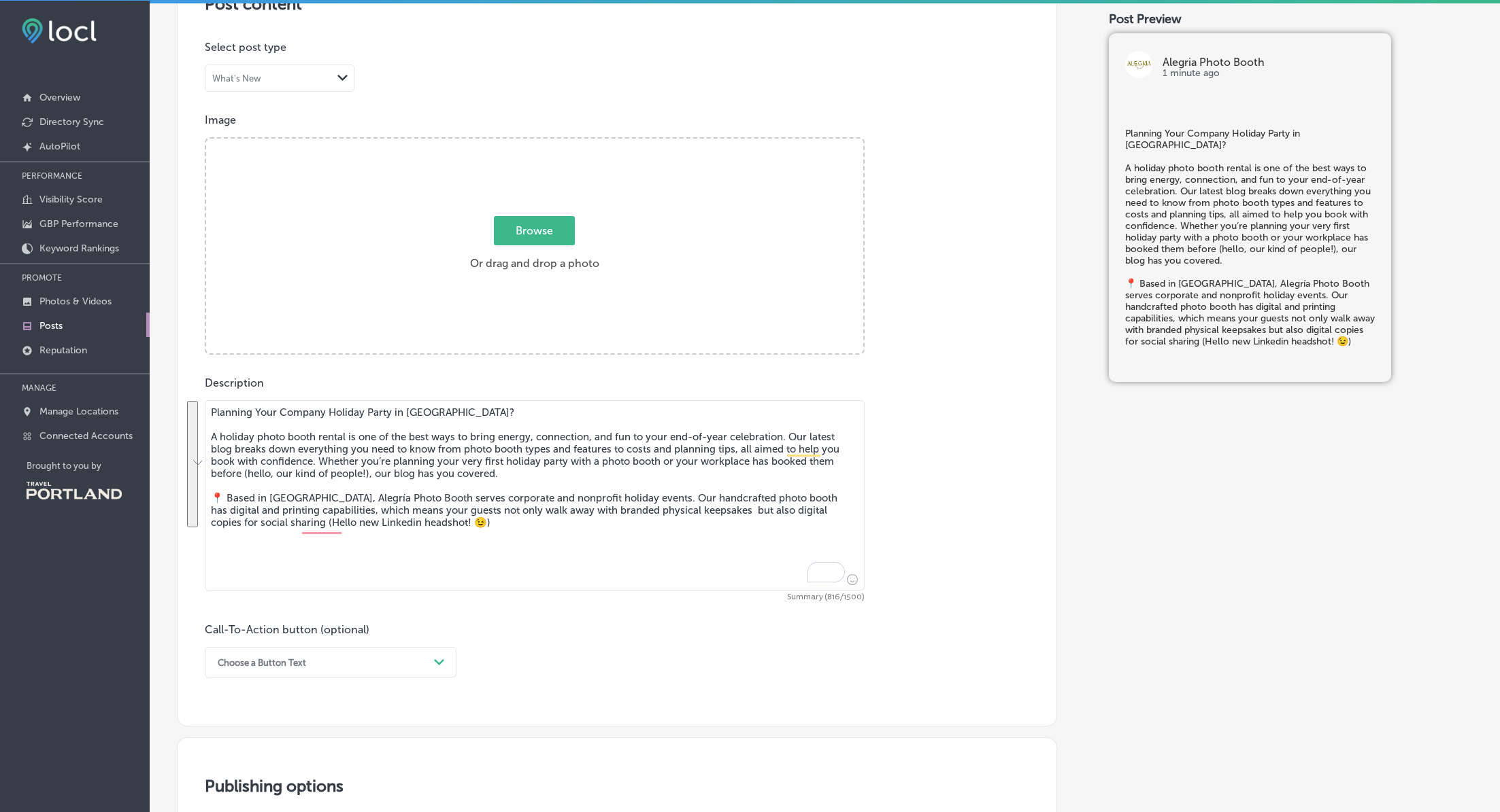
type textarea "Planning Your Company Holiday Party in [GEOGRAPHIC_DATA]? A holiday photo booth…"
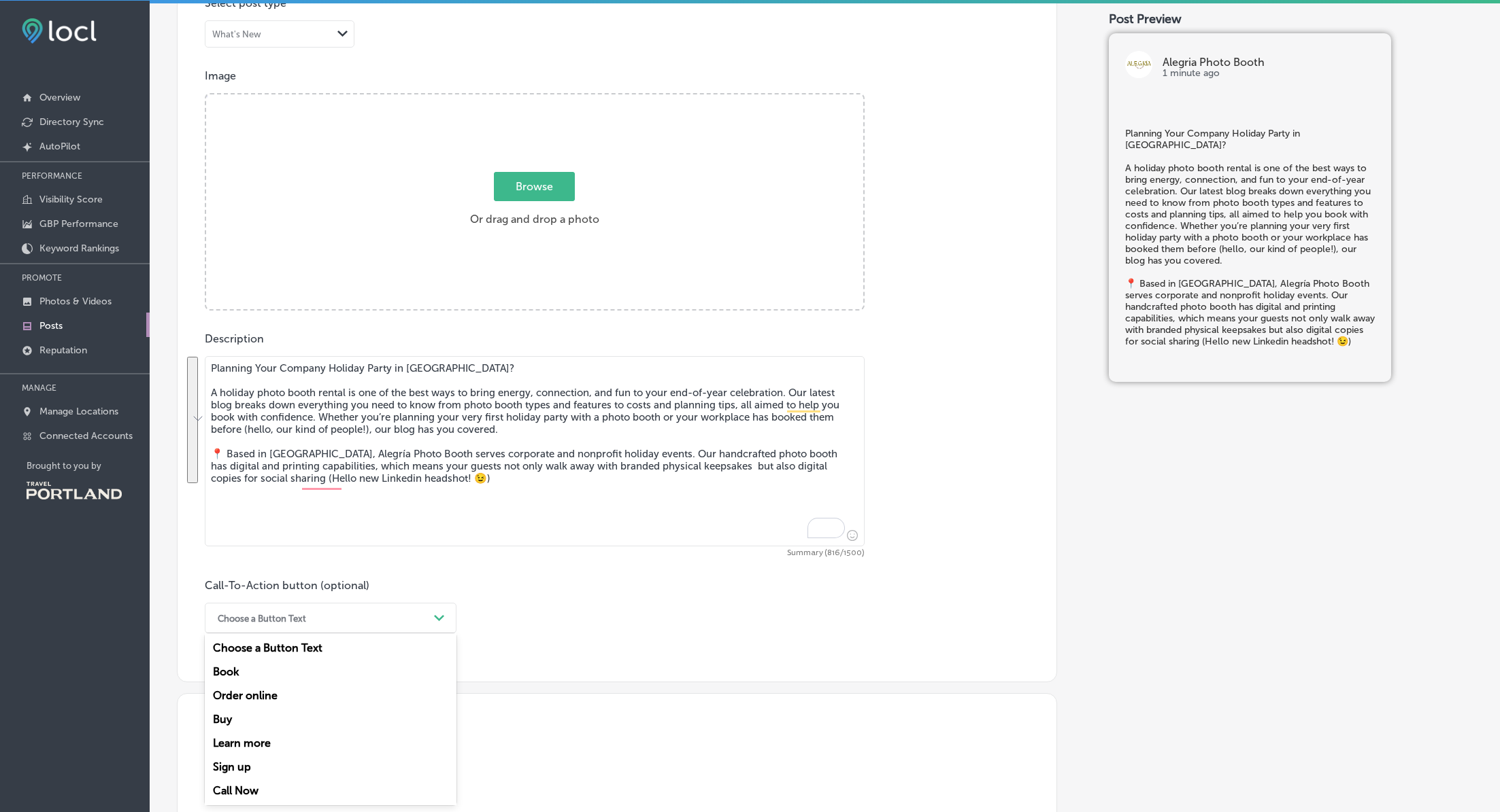
click at [356, 634] on div "option Book focused, 2 of 7. 7 results available. Use Up and Down to choose opt…" at bounding box center [330, 618] width 251 height 31
click at [233, 659] on div "Learn more" at bounding box center [330, 743] width 251 height 24
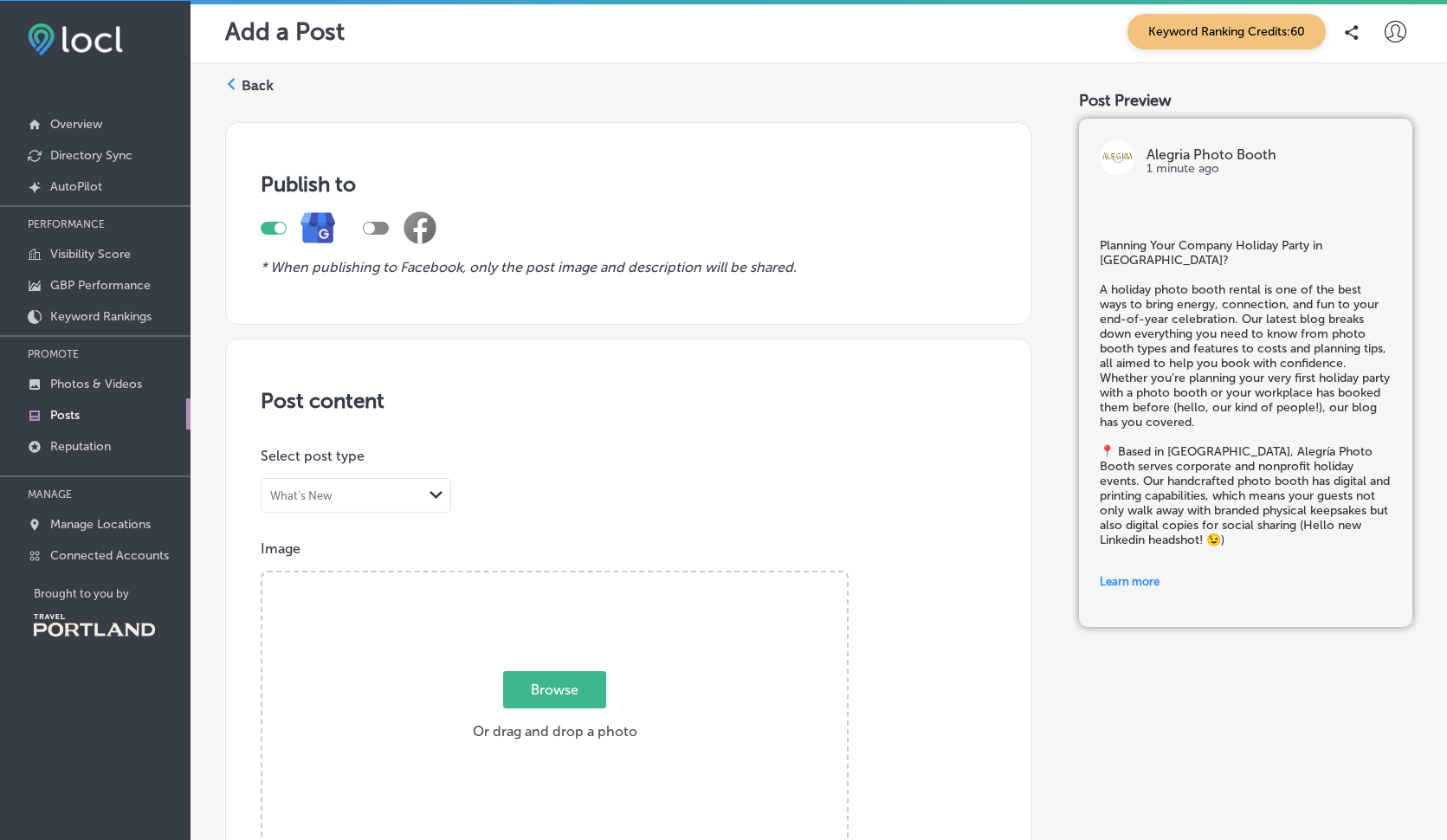
scroll to position [590, 0]
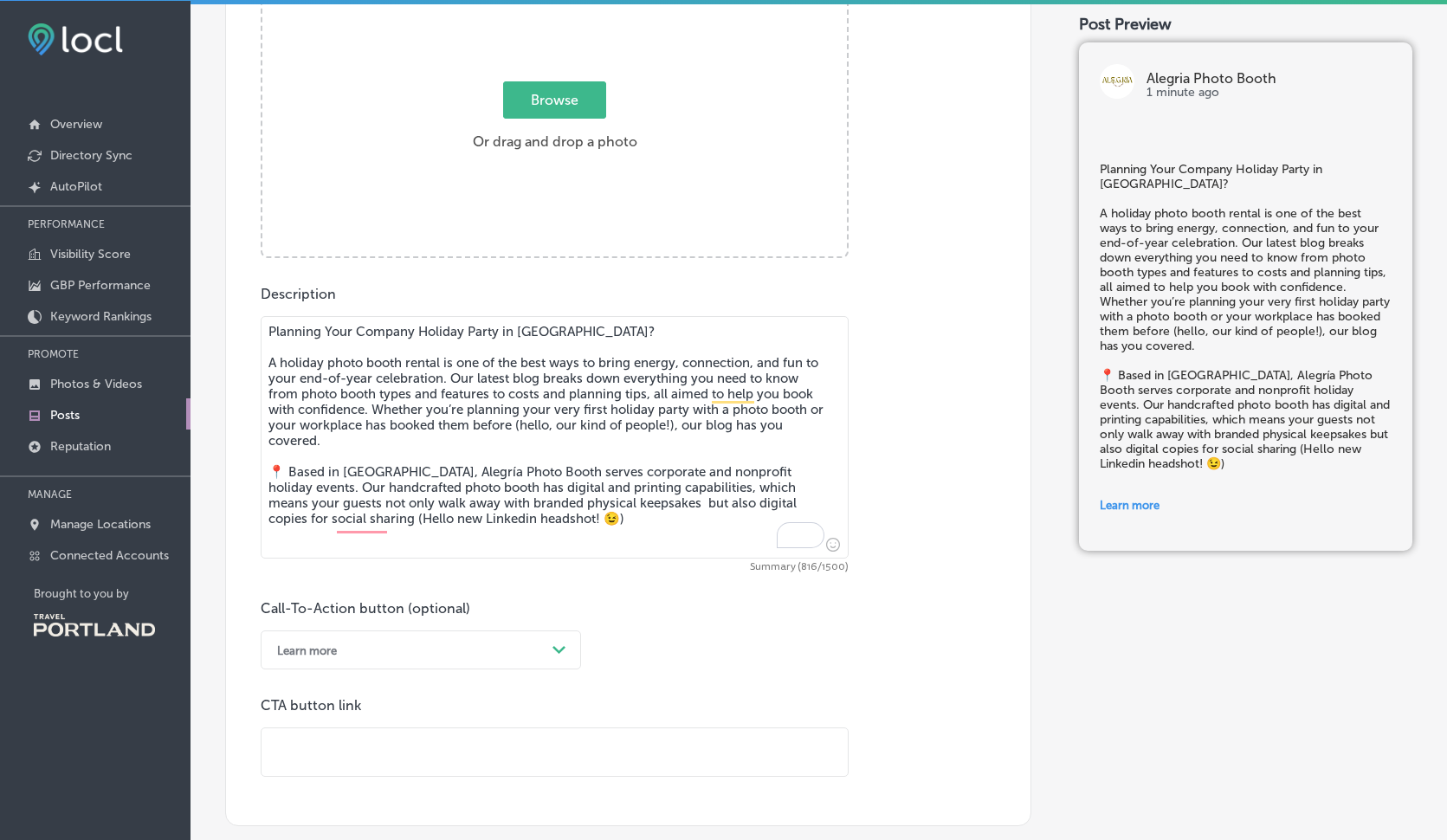
click at [421, 746] on input "text" at bounding box center [554, 751] width 586 height 48
paste input "[URL][DOMAIN_NAME]"
type input "https://alegriaphotobooth.com/blog/holidayphotoboothrental"
click at [447, 807] on div "Post content Select location(s) Select post type What's New Path Created with S…" at bounding box center [629, 287] width 807 height 1077
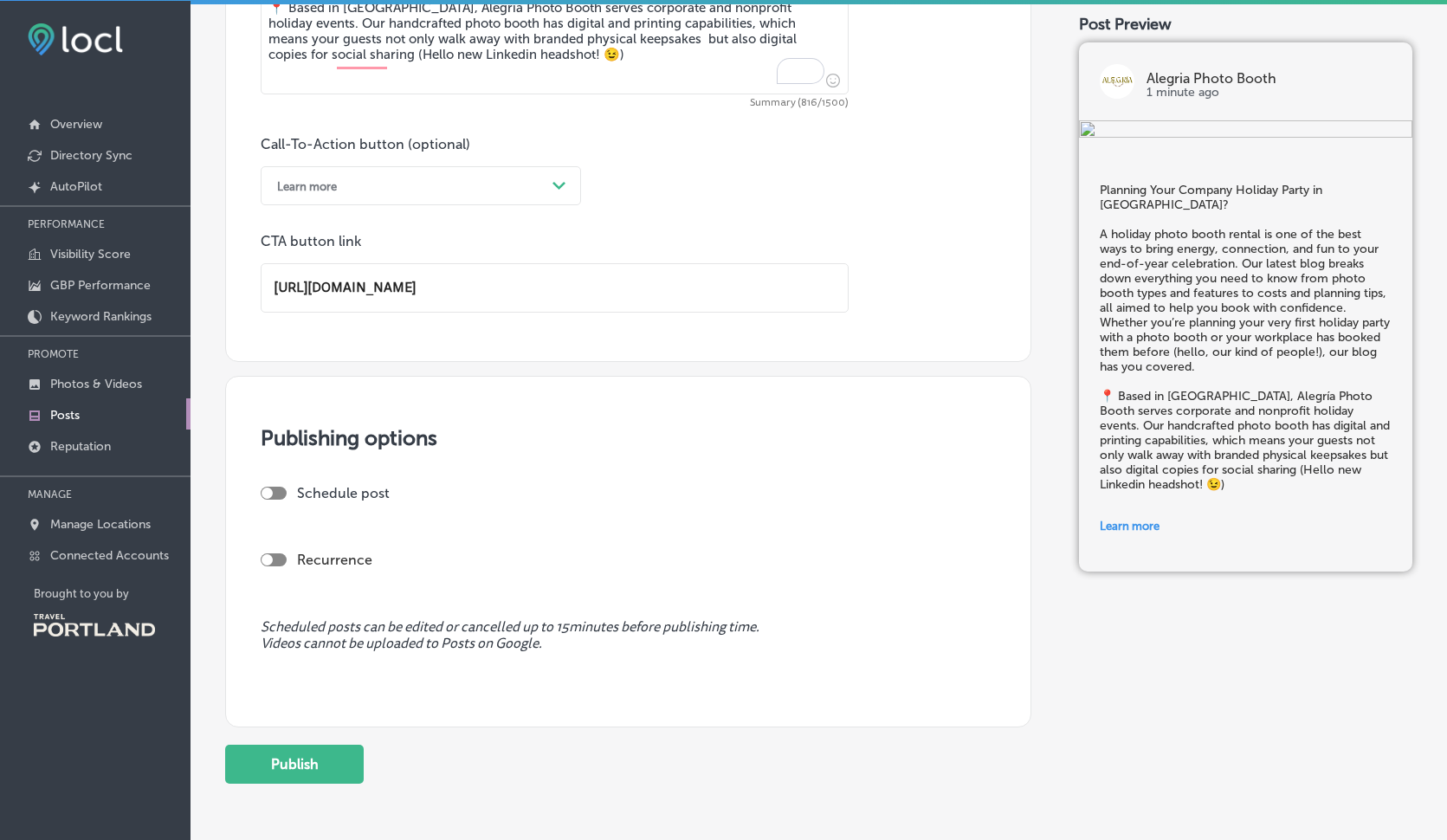
scroll to position [1090, 0]
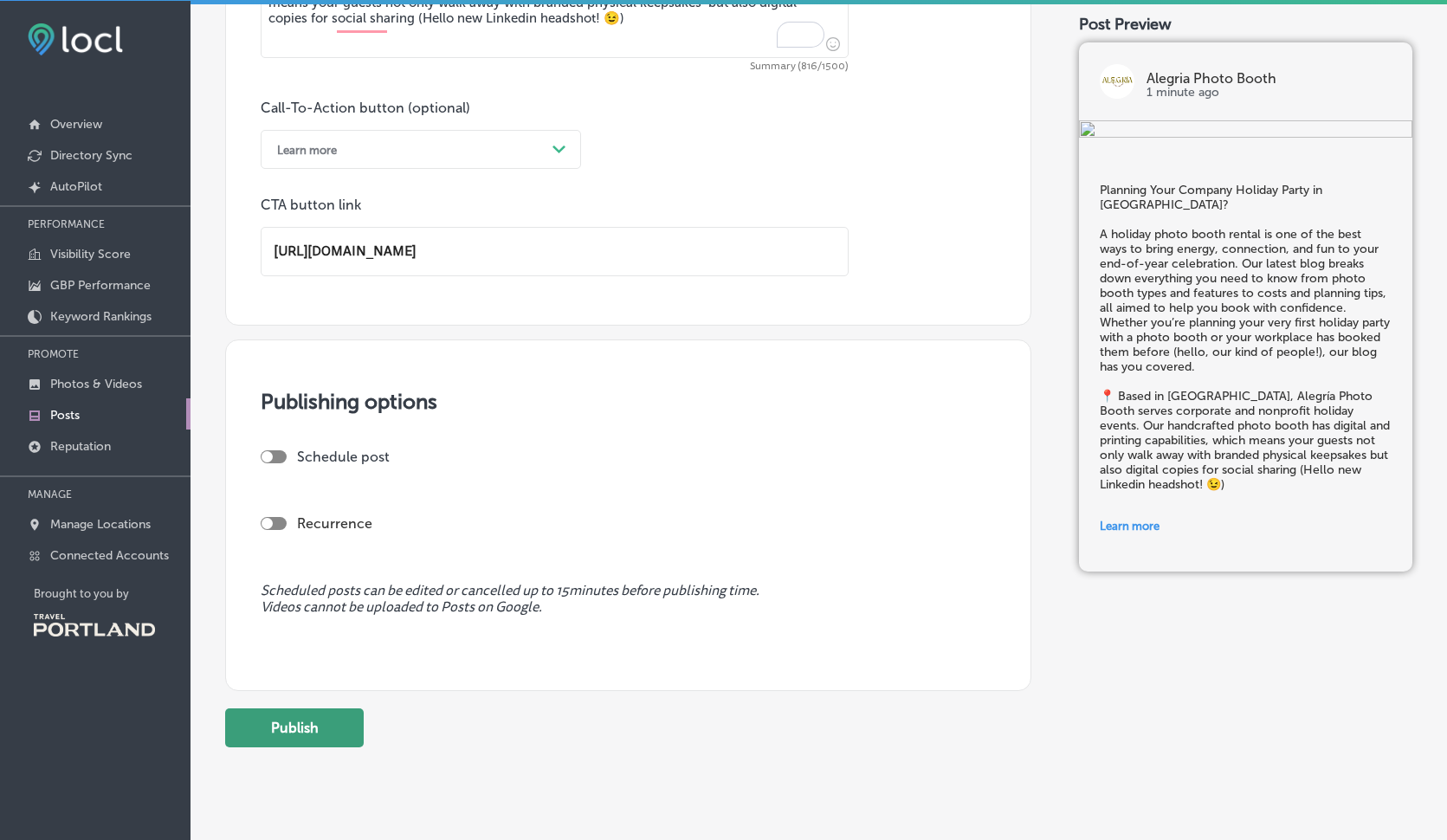
click at [307, 727] on button "Publish" at bounding box center [294, 727] width 138 height 39
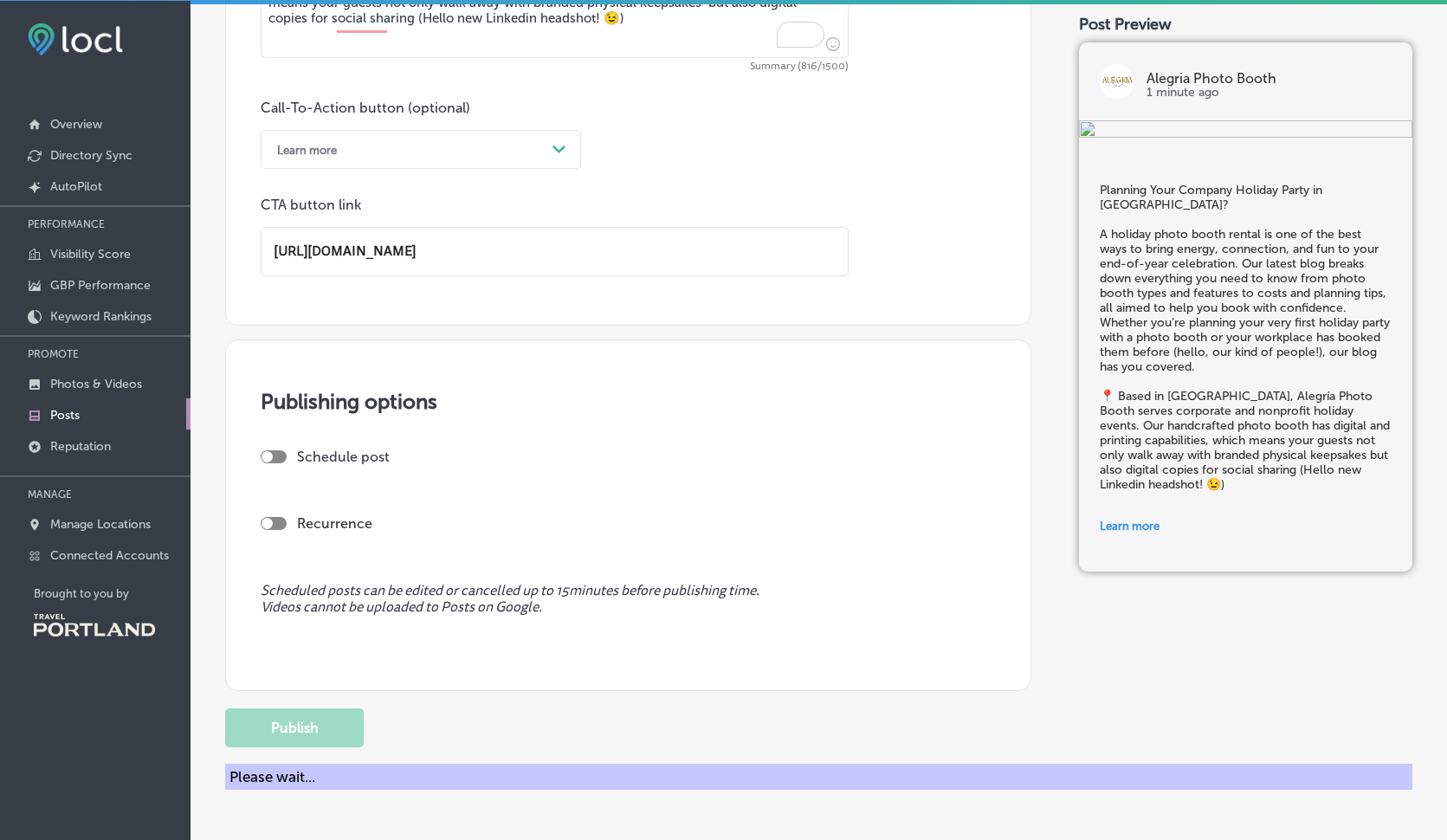
scroll to position [1037, 0]
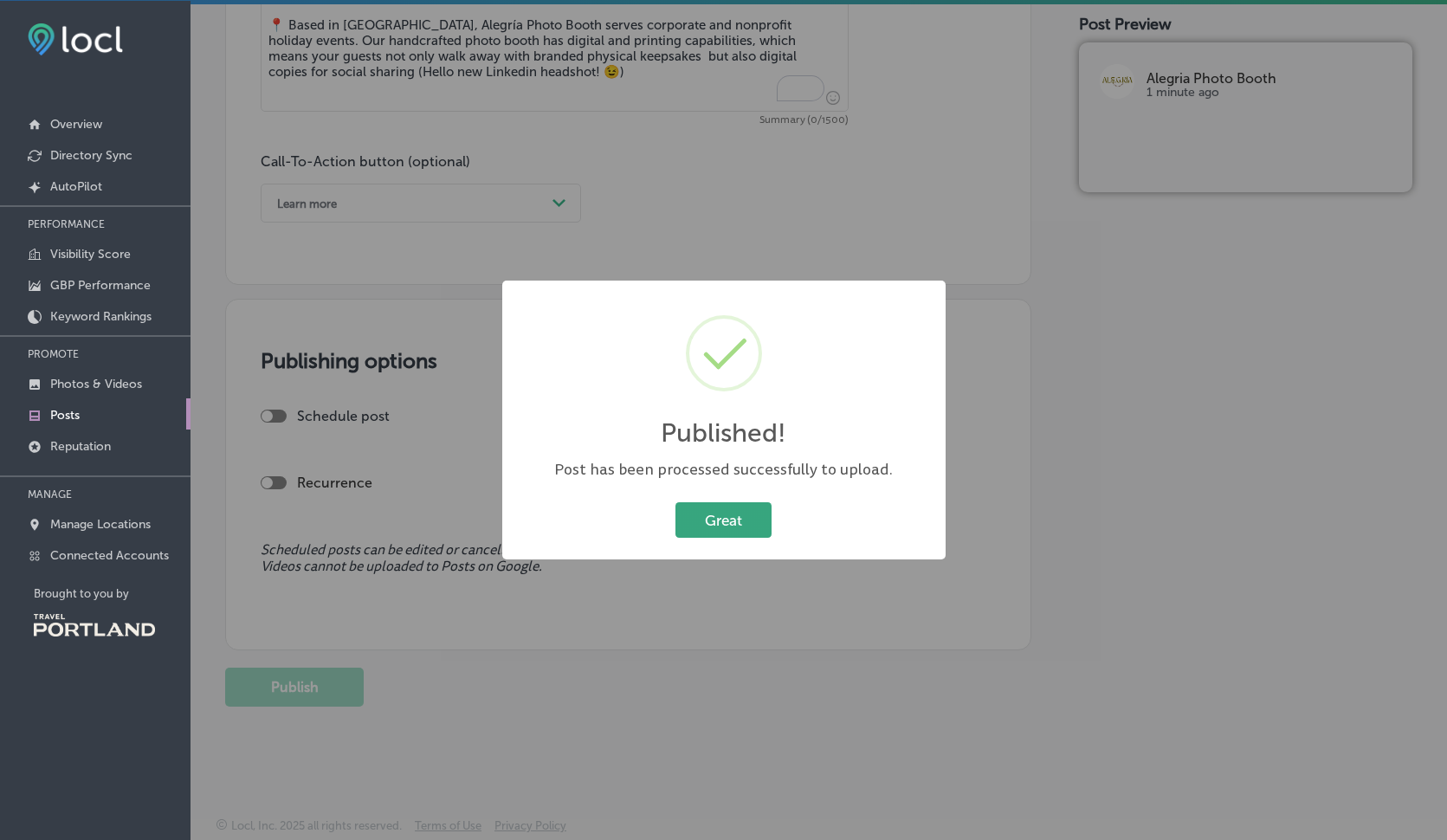
click at [729, 514] on button "Great" at bounding box center [724, 519] width 96 height 35
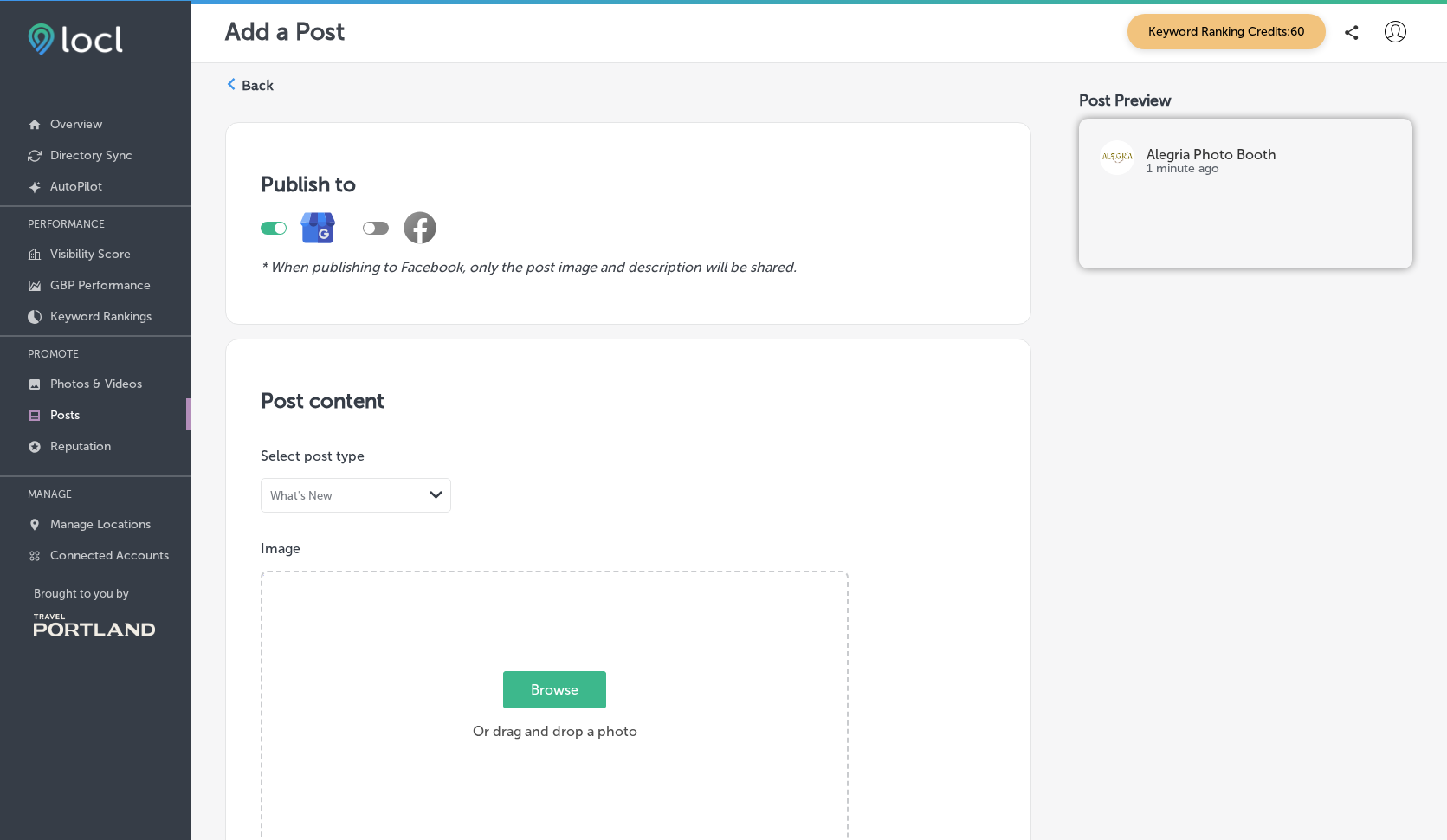
scroll to position [0, 0]
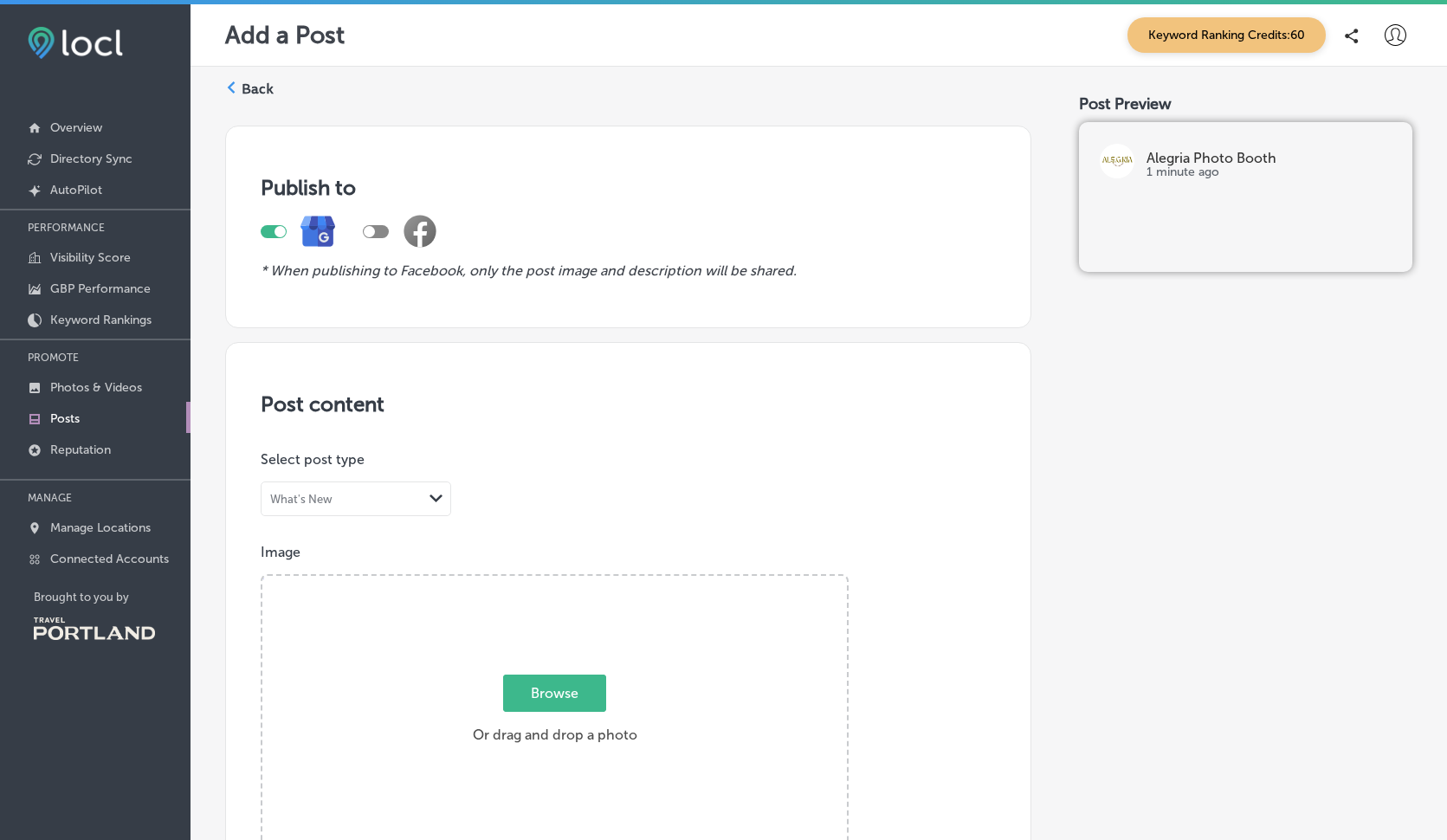
click at [378, 226] on div at bounding box center [375, 231] width 26 height 13
click at [378, 226] on div at bounding box center [383, 231] width 11 height 11
checkbox input "false"
click at [237, 95] on div "Back" at bounding box center [250, 95] width 49 height 32
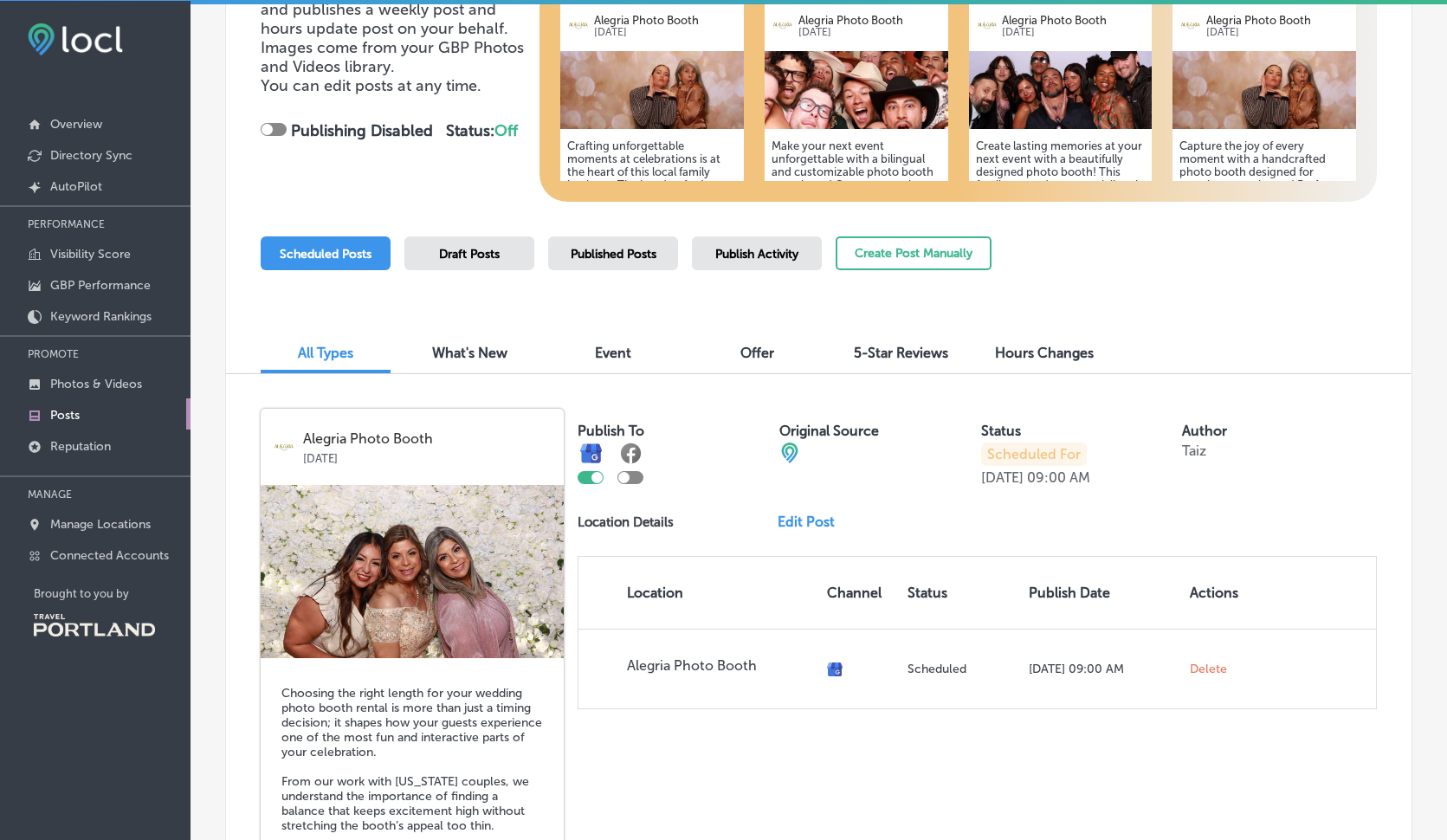
scroll to position [268, 0]
